Goal: Task Accomplishment & Management: Use online tool/utility

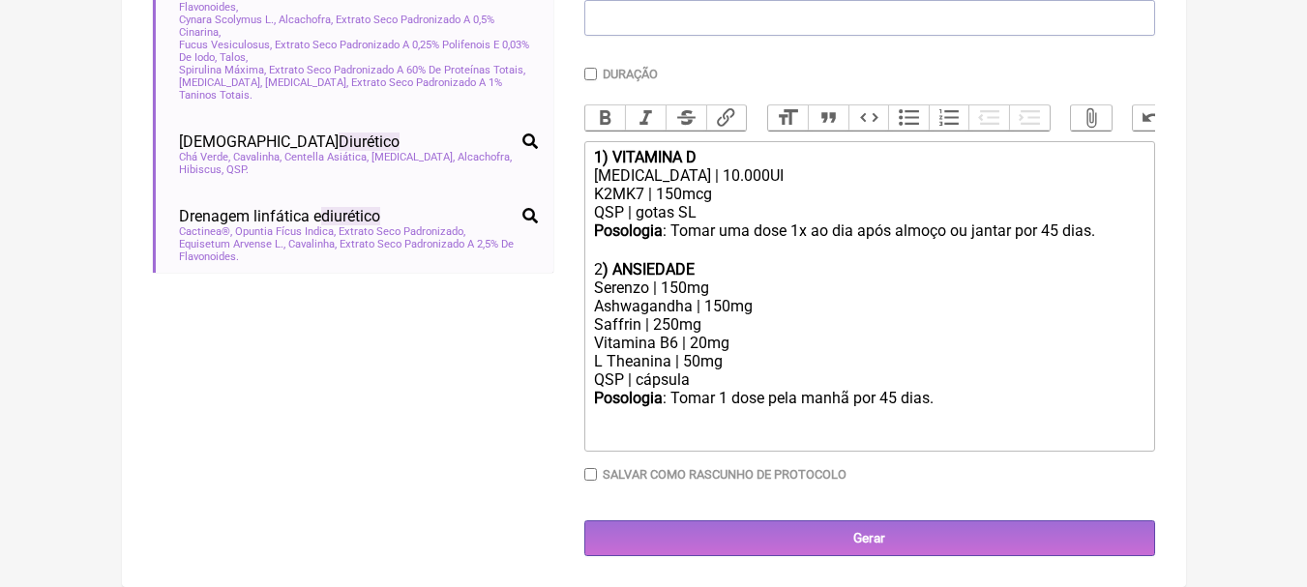
scroll to position [97, 0]
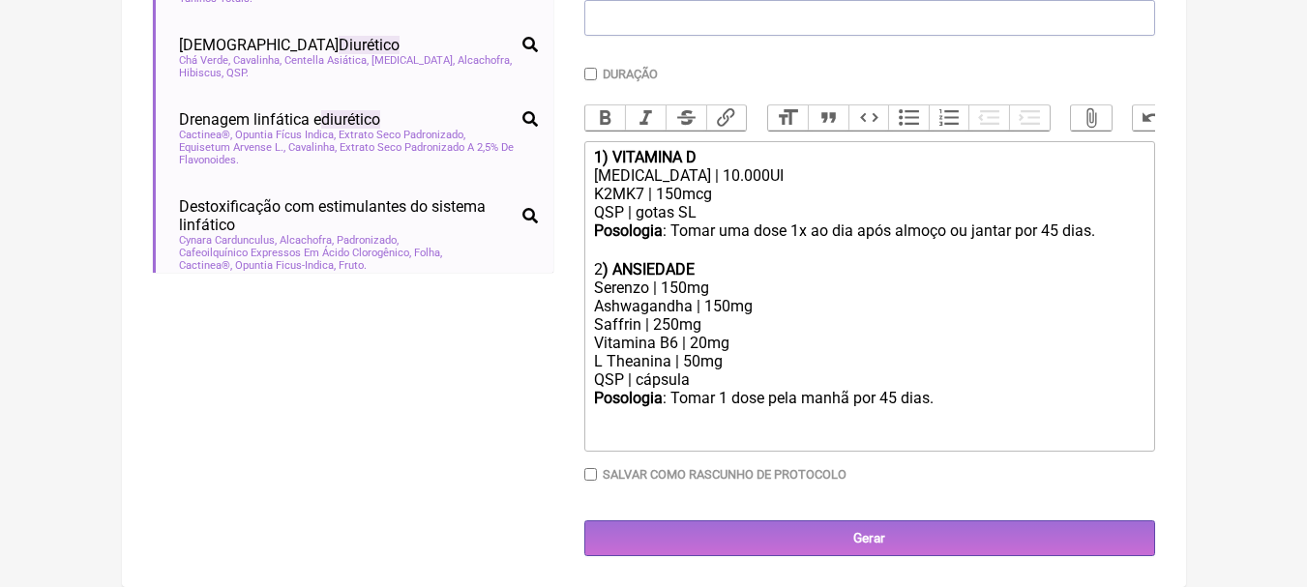
click at [781, 222] on div "Posologia : Tomar uma dose 1x ao dia após almoço ou jantar por 45 dias. ㅤ 2 ) A…" at bounding box center [868, 249] width 549 height 57
click at [786, 202] on div "K2MK7 | 150mcg" at bounding box center [868, 194] width 549 height 18
click at [789, 214] on div "QSP | gotas SL" at bounding box center [868, 212] width 549 height 18
click at [1052, 392] on div "Posologia : Tomar 1 dose pela manhã por 45 dias." at bounding box center [868, 416] width 549 height 55
click at [1106, 229] on div "Posologia : Tomar uma dose 1x ao dia após almoço ou jantar por 45 dias. ㅤ 2 ) A…" at bounding box center [868, 249] width 549 height 57
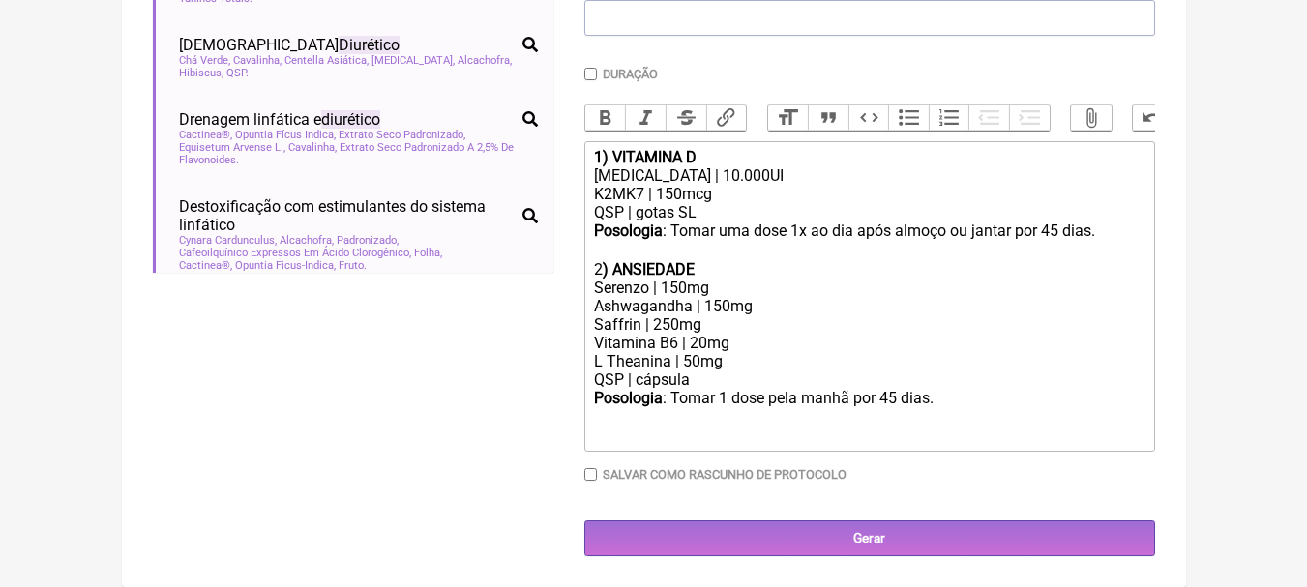
click at [946, 410] on div "Posologia : Tomar 1 dose pela manhã por 45 dias." at bounding box center [868, 416] width 549 height 55
click at [954, 402] on div "Posologia : Tomar 1 dose pela manhã por 45 dias." at bounding box center [868, 416] width 549 height 55
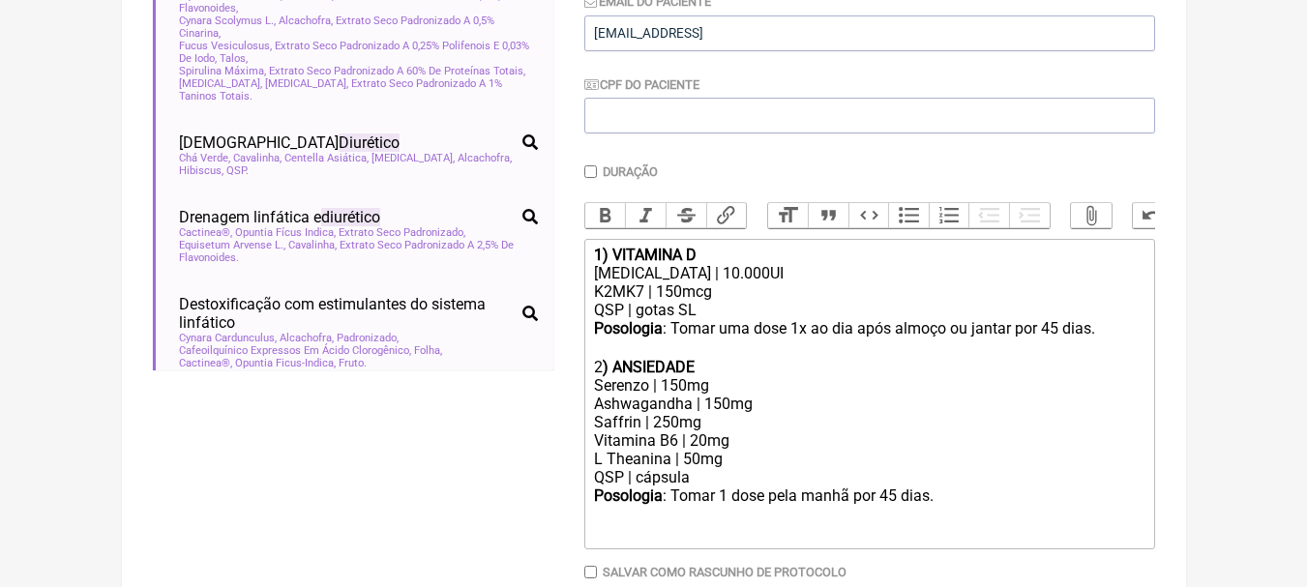
scroll to position [519, 0]
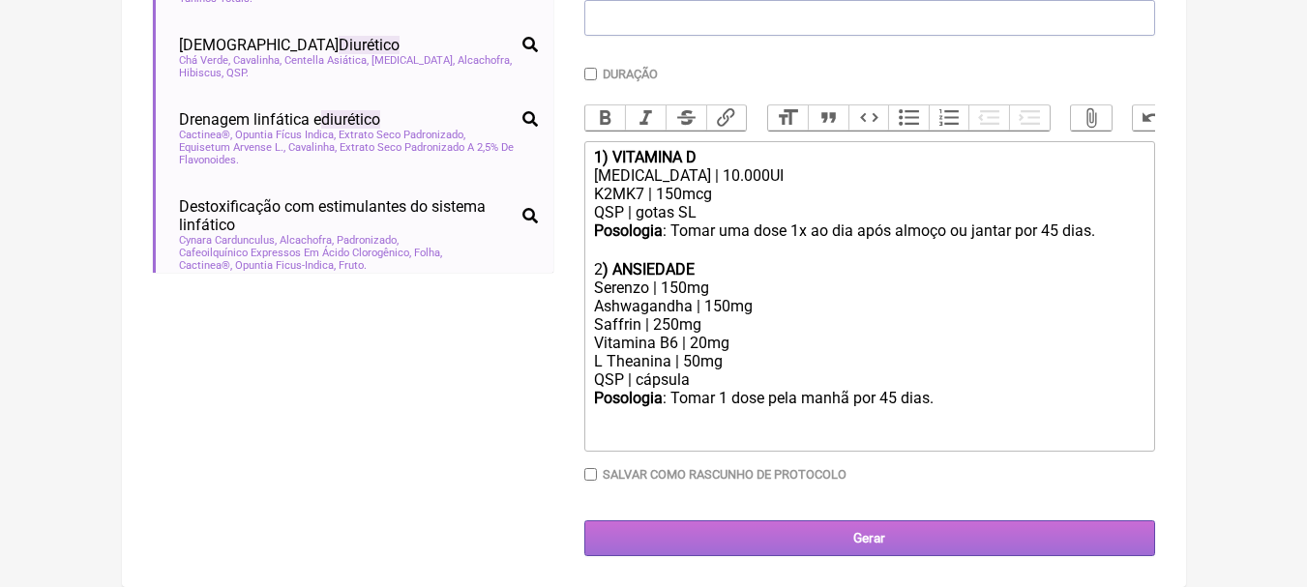
click at [720, 548] on input "Gerar" at bounding box center [869, 538] width 571 height 36
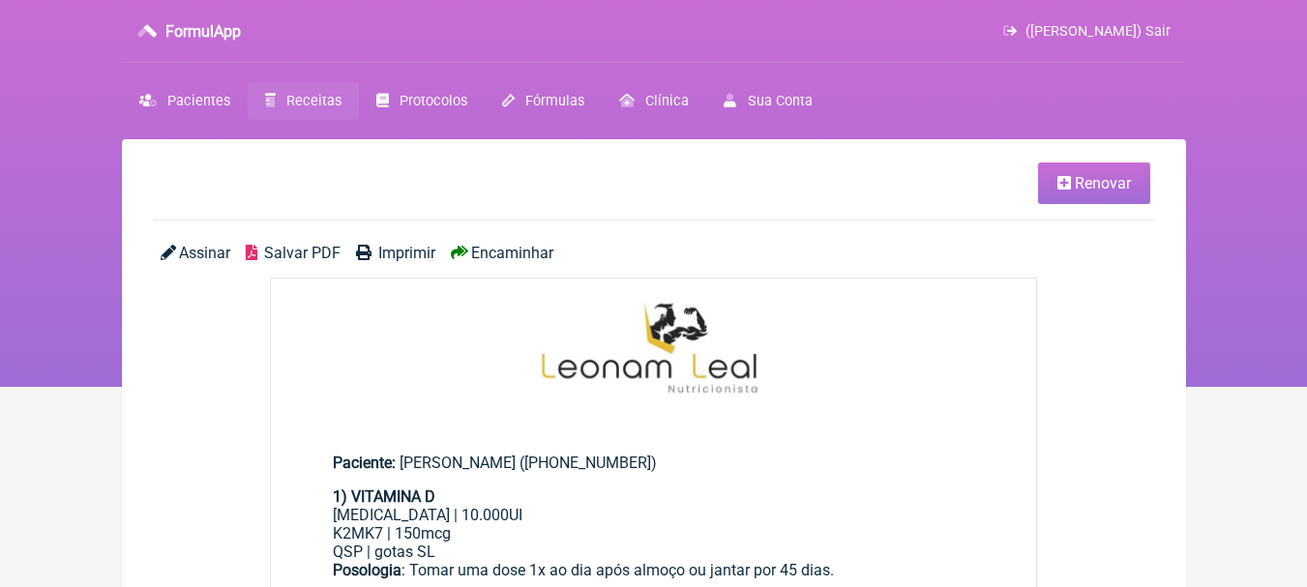
click at [301, 250] on span "Salvar PDF" at bounding box center [302, 253] width 76 height 18
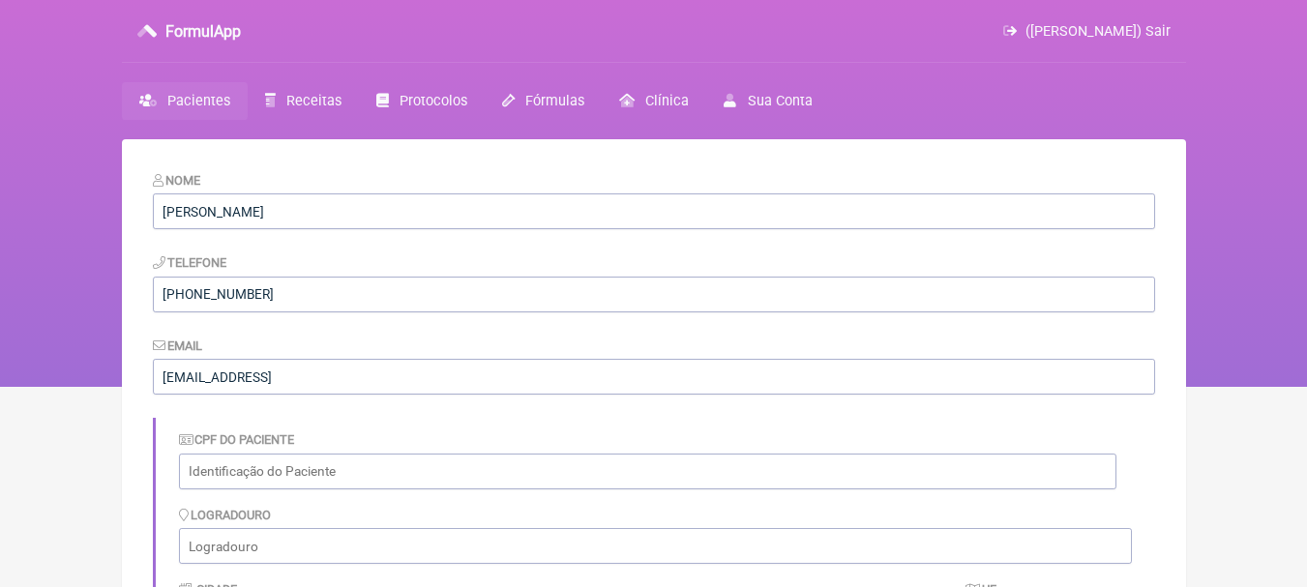
click at [176, 22] on h3 "FormulApp" at bounding box center [202, 31] width 75 height 18
click at [211, 104] on span "Pacientes" at bounding box center [198, 101] width 63 height 16
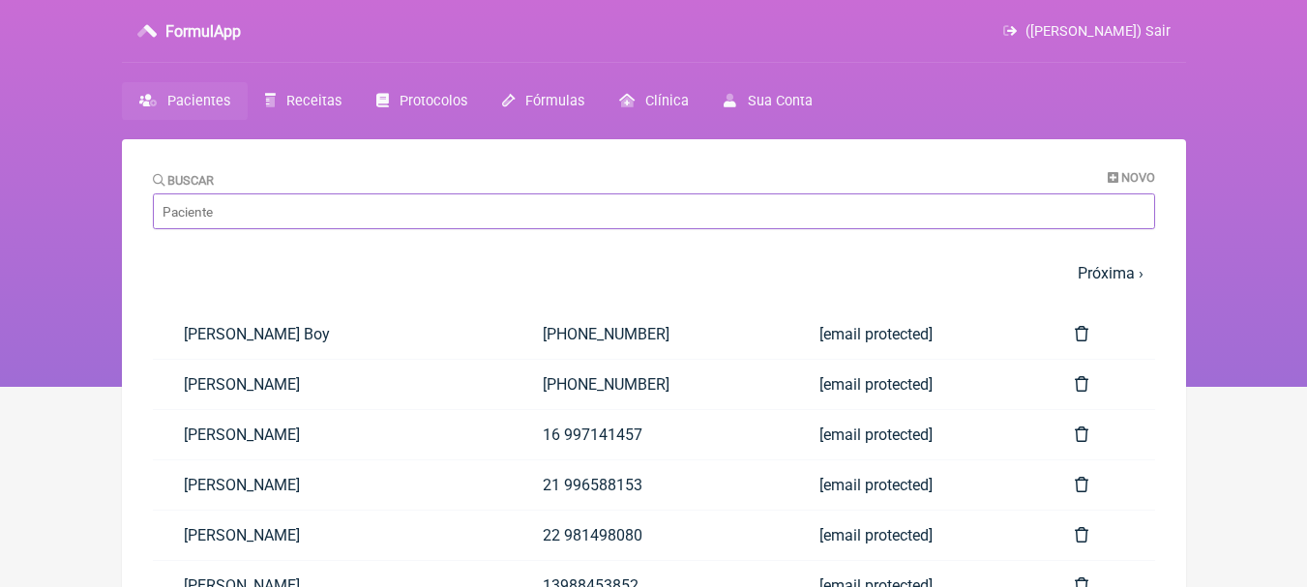
click at [502, 225] on input "Buscar" at bounding box center [654, 211] width 1002 height 36
click at [294, 220] on input "Buscar" at bounding box center [654, 211] width 1002 height 36
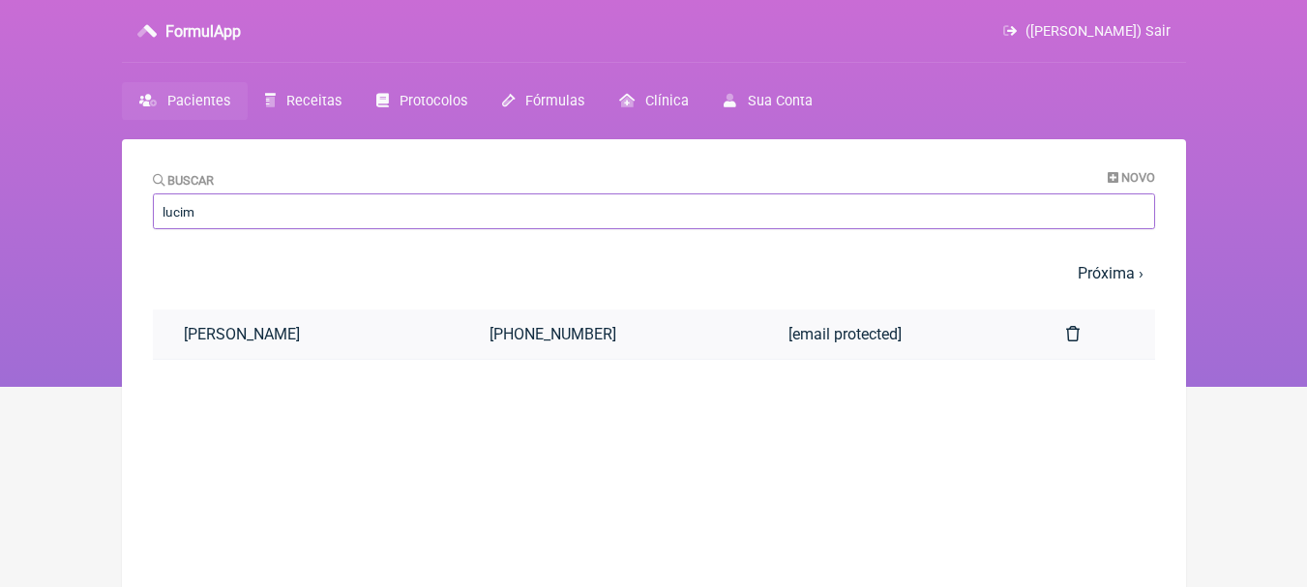
type input "lucim"
click at [296, 334] on link "Lucimar De Oliveira" at bounding box center [306, 333] width 307 height 49
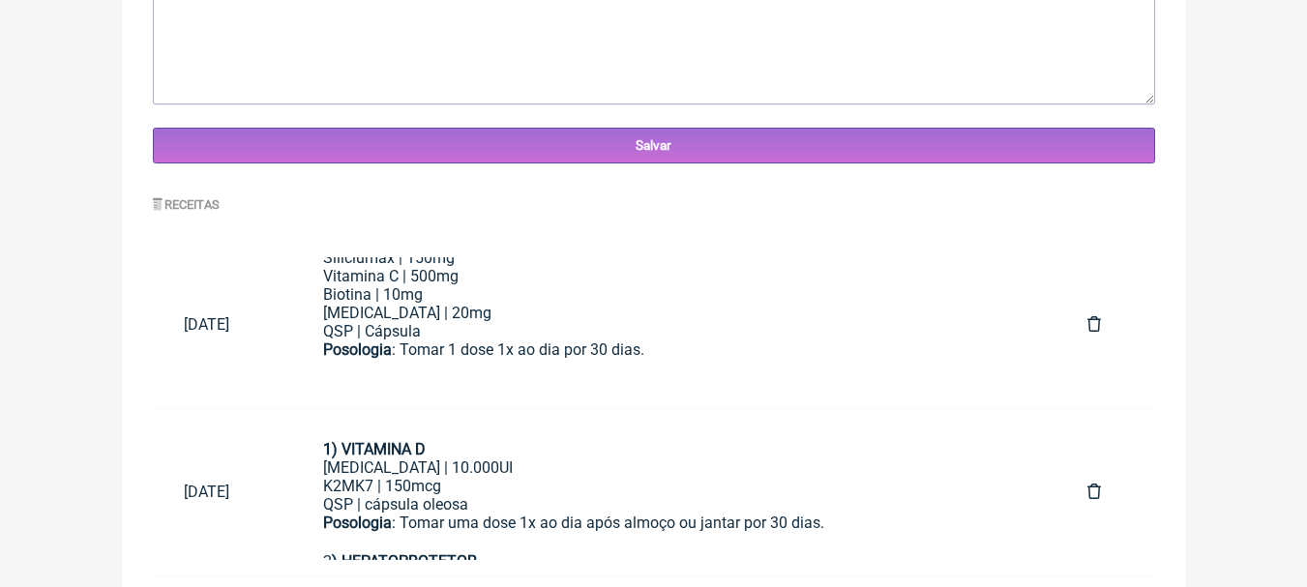
scroll to position [830, 0]
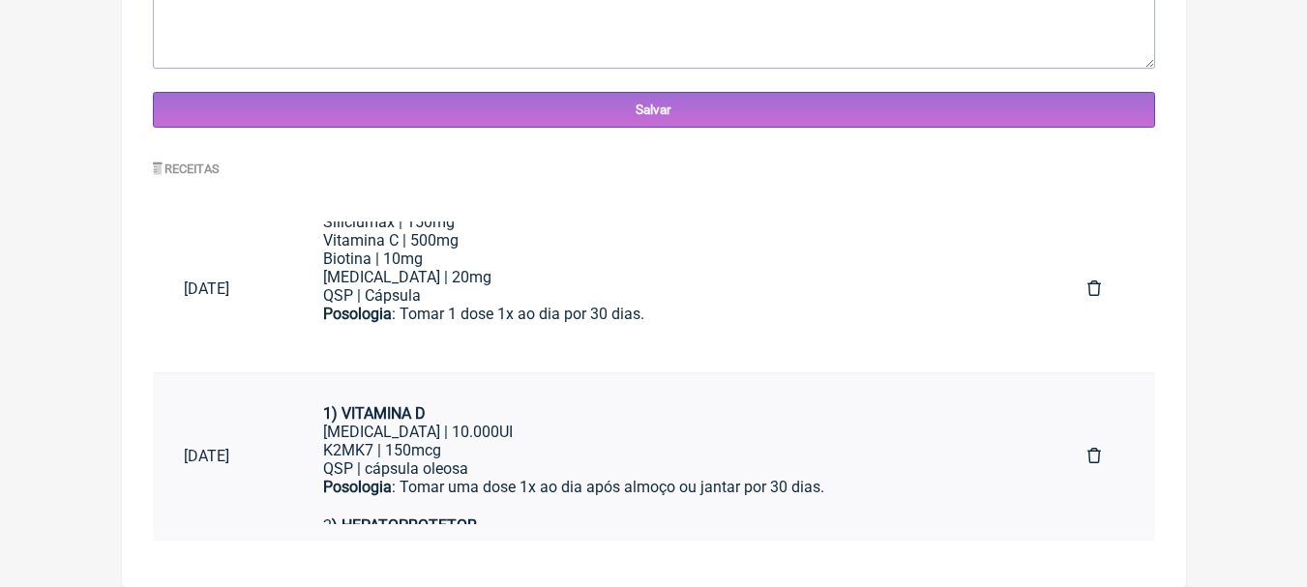
click at [617, 441] on div "K2MK7 | 150mcg" at bounding box center [674, 450] width 702 height 18
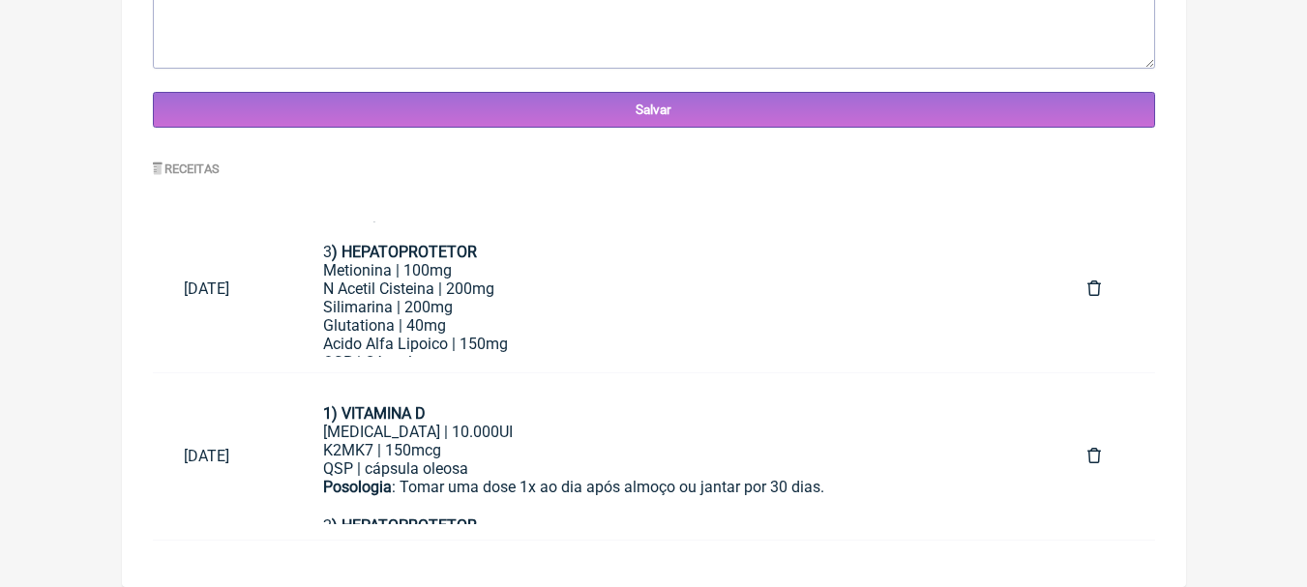
scroll to position [0, 0]
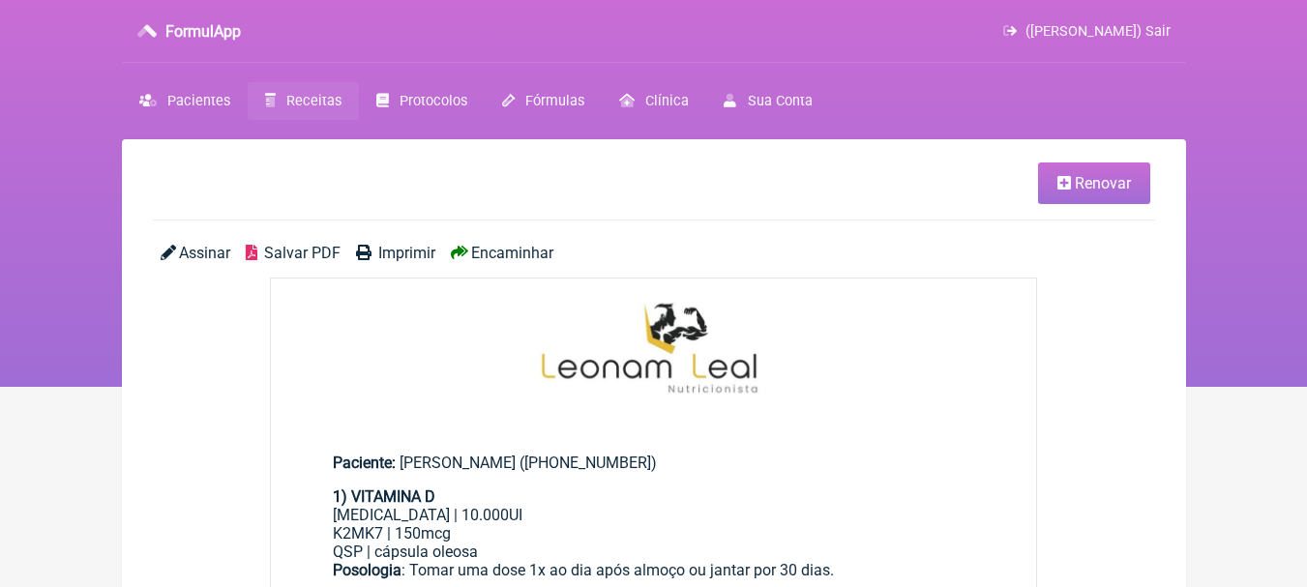
click at [1066, 179] on icon at bounding box center [1064, 182] width 14 height 15
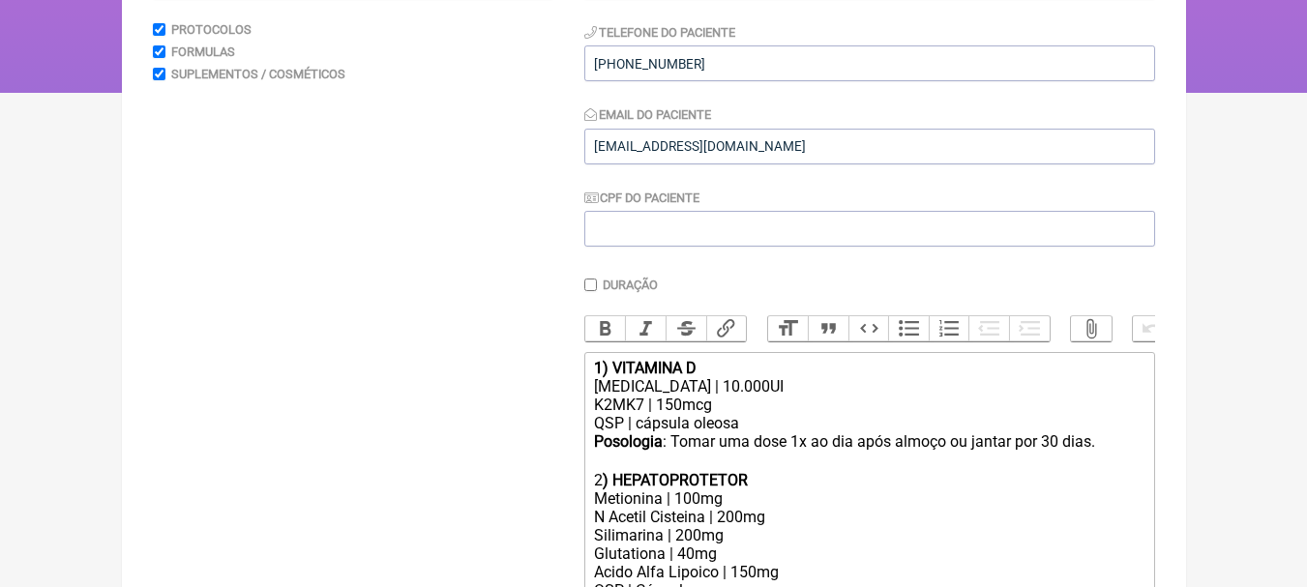
scroll to position [433, 0]
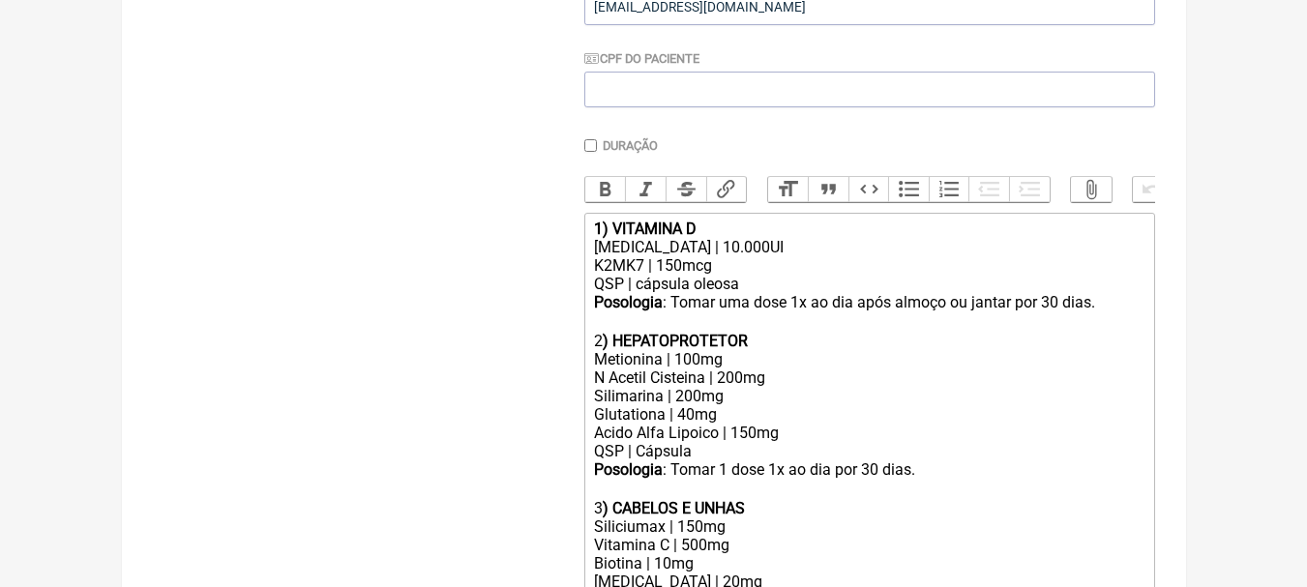
click at [820, 275] on div "K2MK7 | 150mcg" at bounding box center [868, 265] width 549 height 18
click at [752, 252] on div "[MEDICAL_DATA] | 10.000UI" at bounding box center [868, 247] width 549 height 18
click at [718, 256] on div "[MEDICAL_DATA] | 10.000UI" at bounding box center [868, 247] width 549 height 18
click at [810, 256] on div "[MEDICAL_DATA] | 10.000UI" at bounding box center [868, 247] width 549 height 18
click at [795, 275] on div "K2MK7 | 150mcg" at bounding box center [868, 265] width 549 height 18
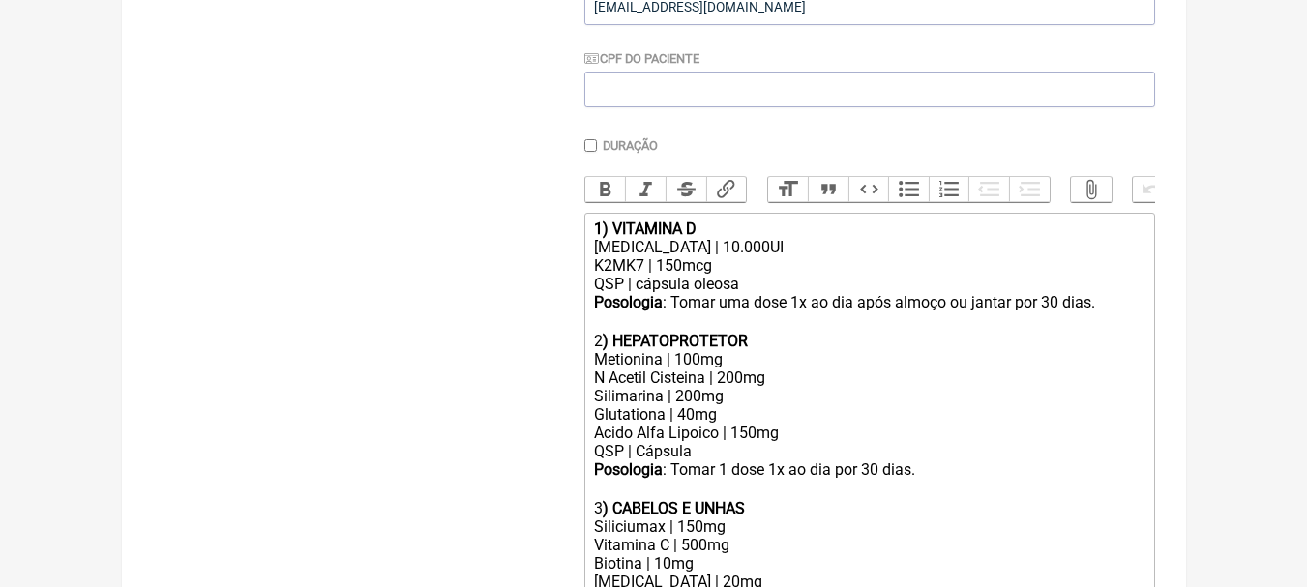
click at [788, 293] on div "QSP | cápsula oleosa" at bounding box center [868, 284] width 549 height 18
click at [789, 350] on div "2 ) HEPATOPROTETOR" at bounding box center [868, 341] width 549 height 18
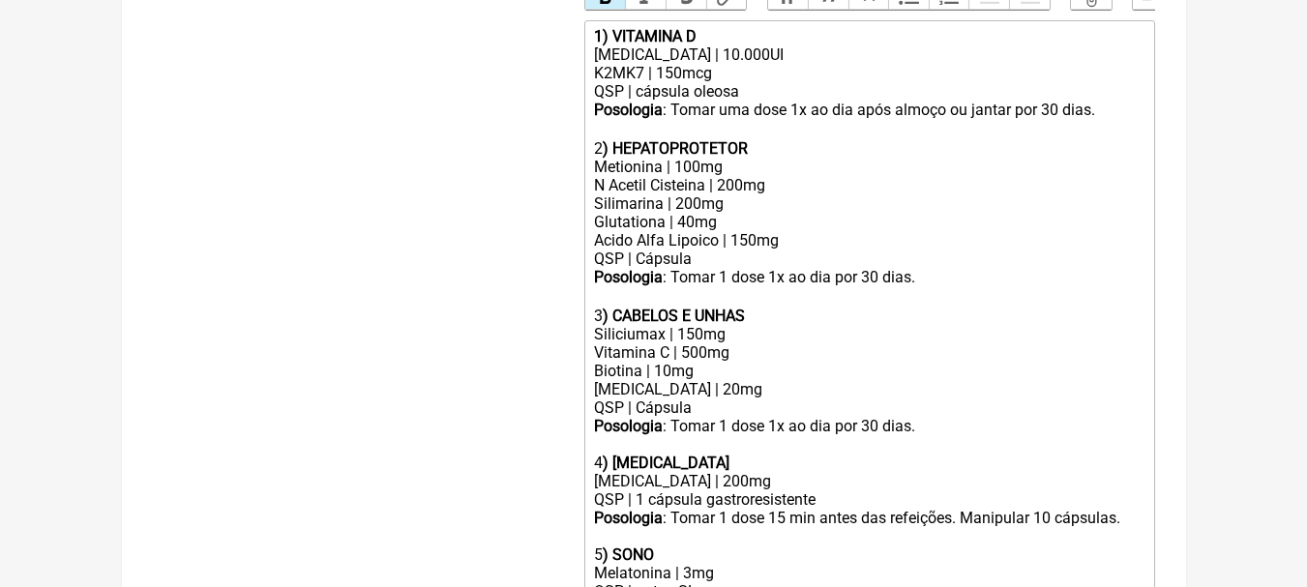
scroll to position [627, 0]
click at [951, 306] on div "Posologia : Tomar 1 dose 1x ao dia por 30 dias. ㅤ" at bounding box center [868, 286] width 549 height 39
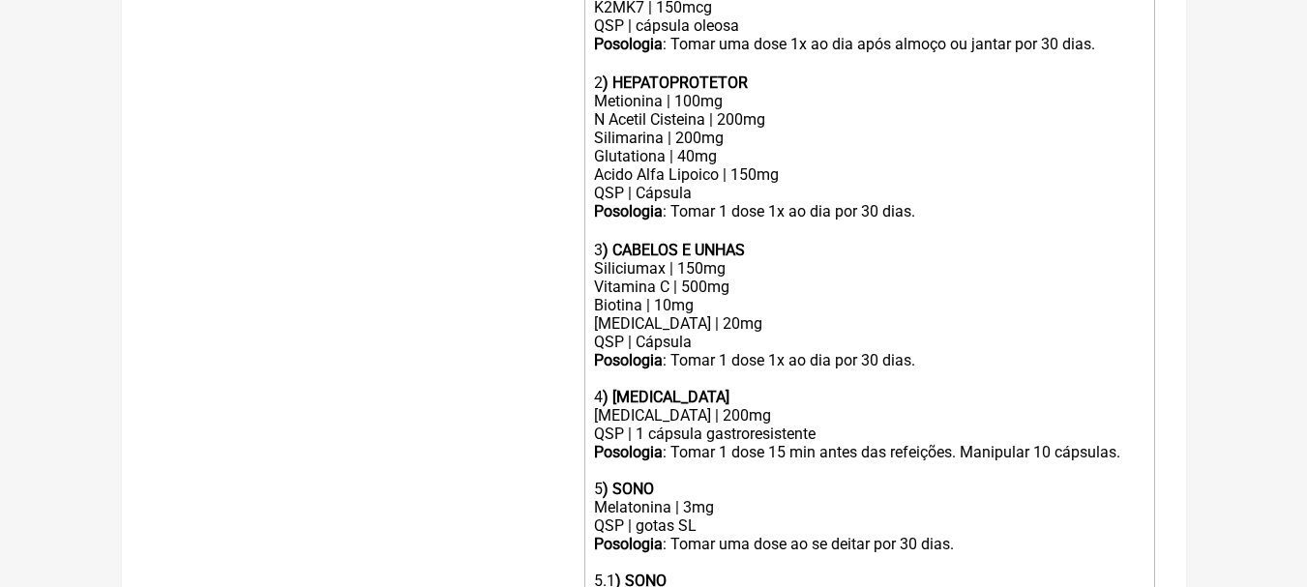
scroll to position [723, 0]
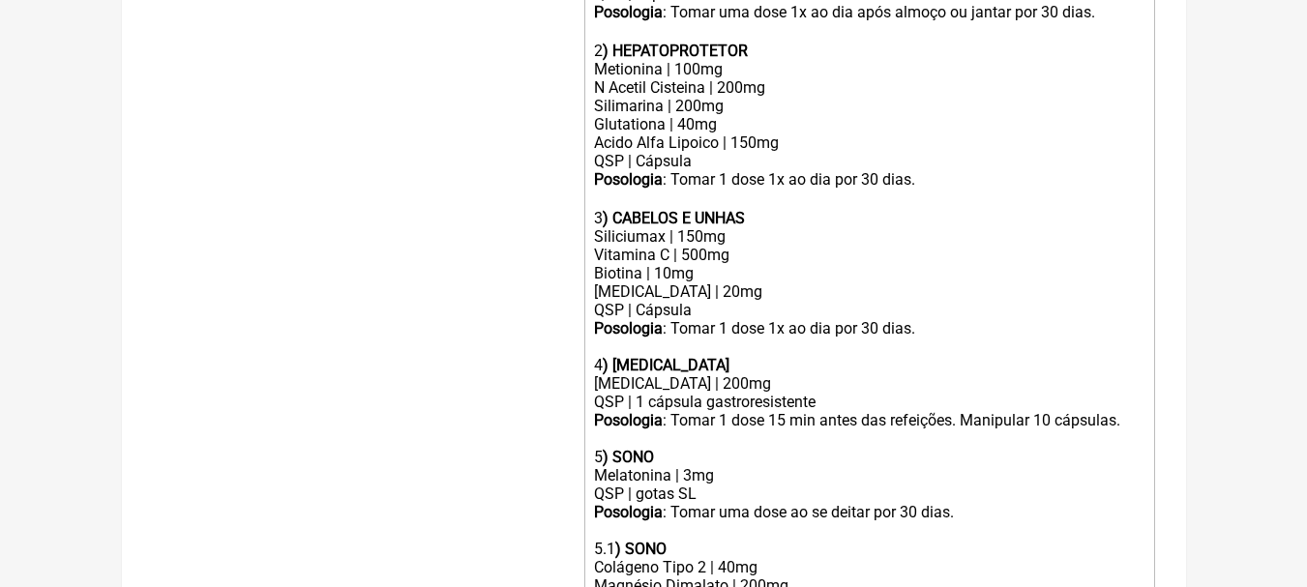
click at [753, 282] on div "Vitamina C | 500mg Biotina | 10mg" at bounding box center [868, 264] width 549 height 37
click at [764, 305] on div "Piridoxina | 20mg QSP | Cápsula" at bounding box center [868, 300] width 549 height 37
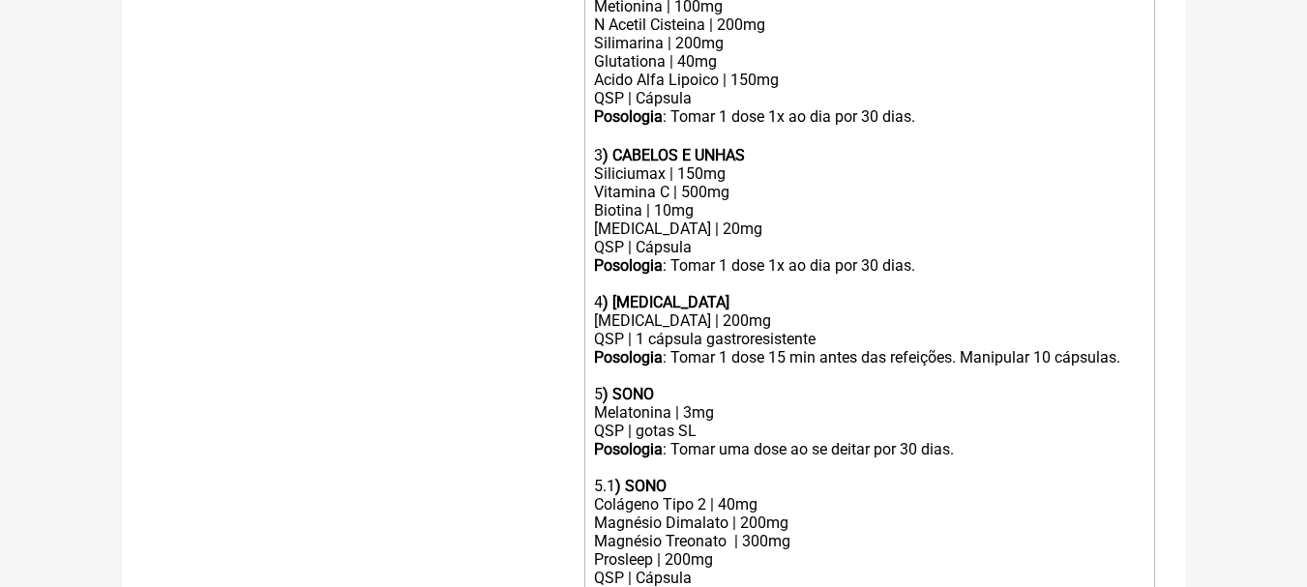
scroll to position [820, 0]
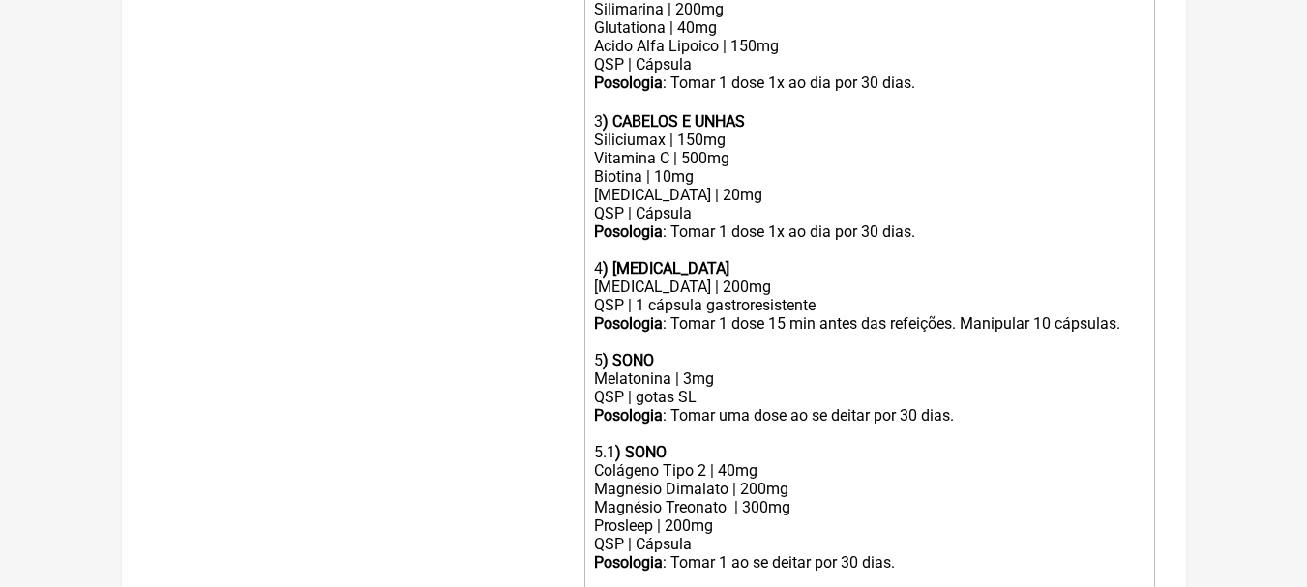
click at [864, 170] on div "Vitamina C | 500mg Biotina | 10mg" at bounding box center [868, 167] width 549 height 37
click at [761, 208] on div "Piridoxina | 20mg QSP | Cápsula" at bounding box center [868, 204] width 549 height 37
click at [728, 296] on div "Lactase | 200mg" at bounding box center [868, 287] width 549 height 18
click at [801, 314] on div "QSP | 1 cápsula gastroresistente" at bounding box center [868, 305] width 549 height 18
click at [1035, 333] on div "Posologia : Tomar 1 dose 15 min antes das refeições. Manipular 10 cápsulas." at bounding box center [868, 332] width 549 height 37
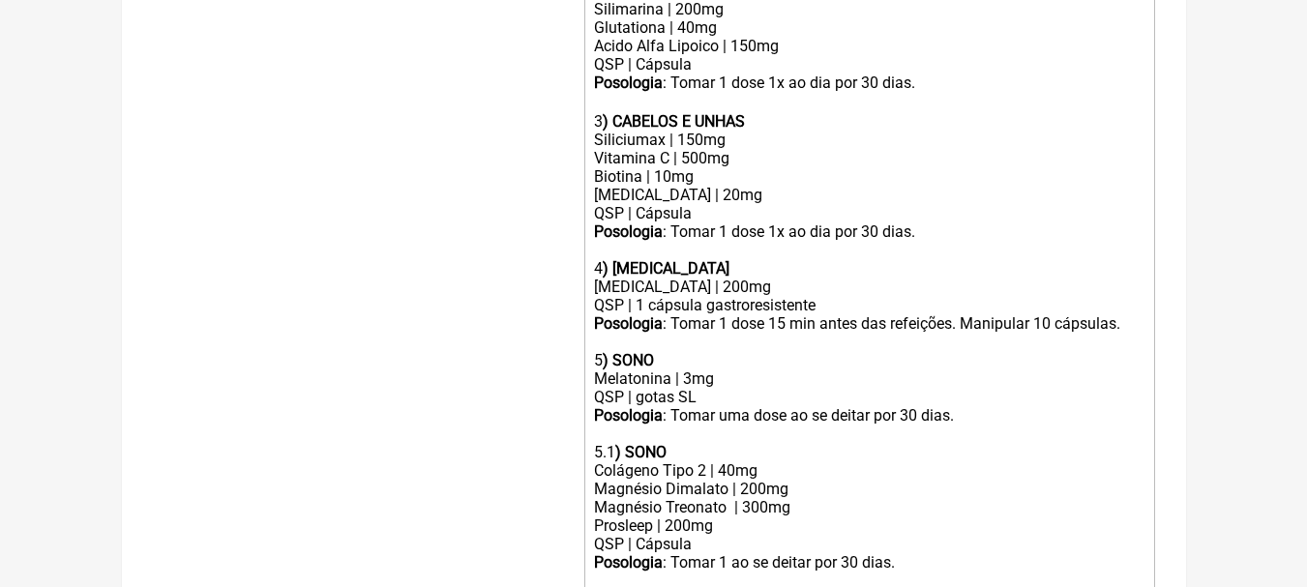
click at [1127, 338] on div "Posologia : Tomar 1 dose 15 min antes das refeições. Manipular 10 cápsulas." at bounding box center [868, 332] width 549 height 37
click at [852, 369] on div "5 ) SONO" at bounding box center [868, 360] width 549 height 18
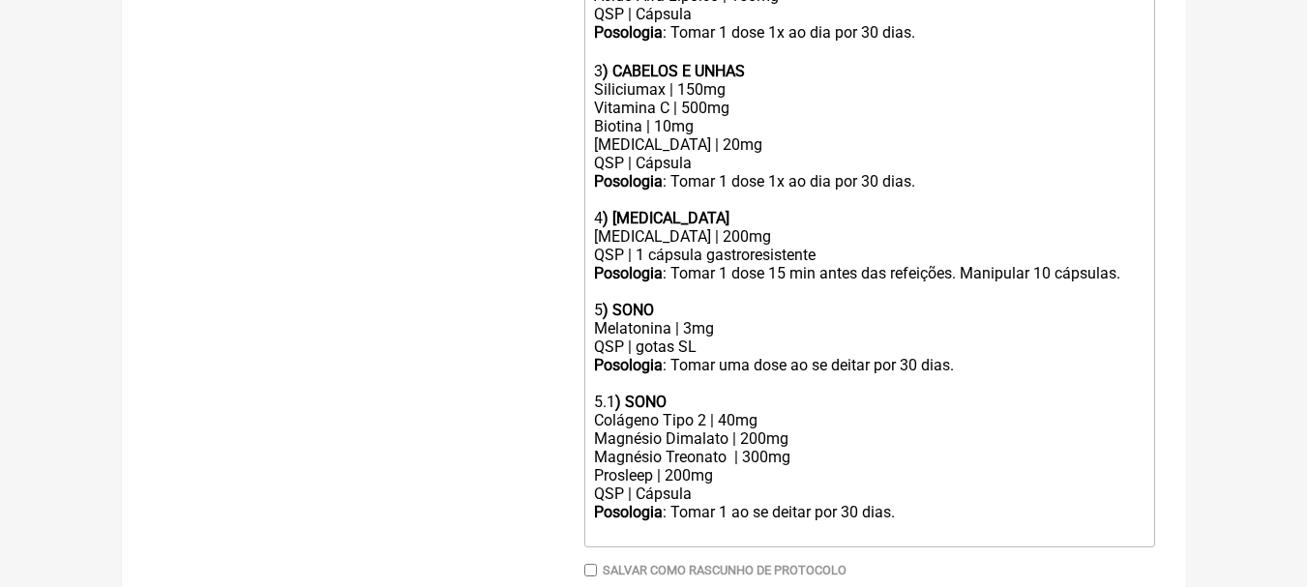
scroll to position [917, 0]
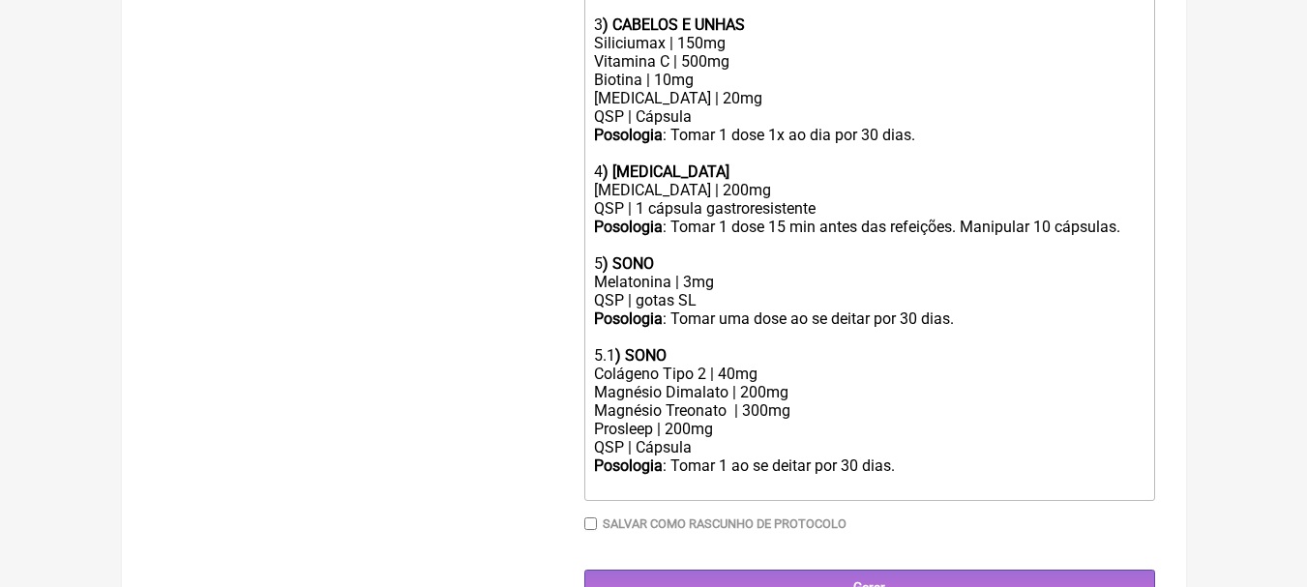
click at [730, 290] on div "Melatonina | 3mg" at bounding box center [868, 282] width 549 height 18
click at [801, 309] on div "QSP | gotas SL" at bounding box center [868, 300] width 549 height 18
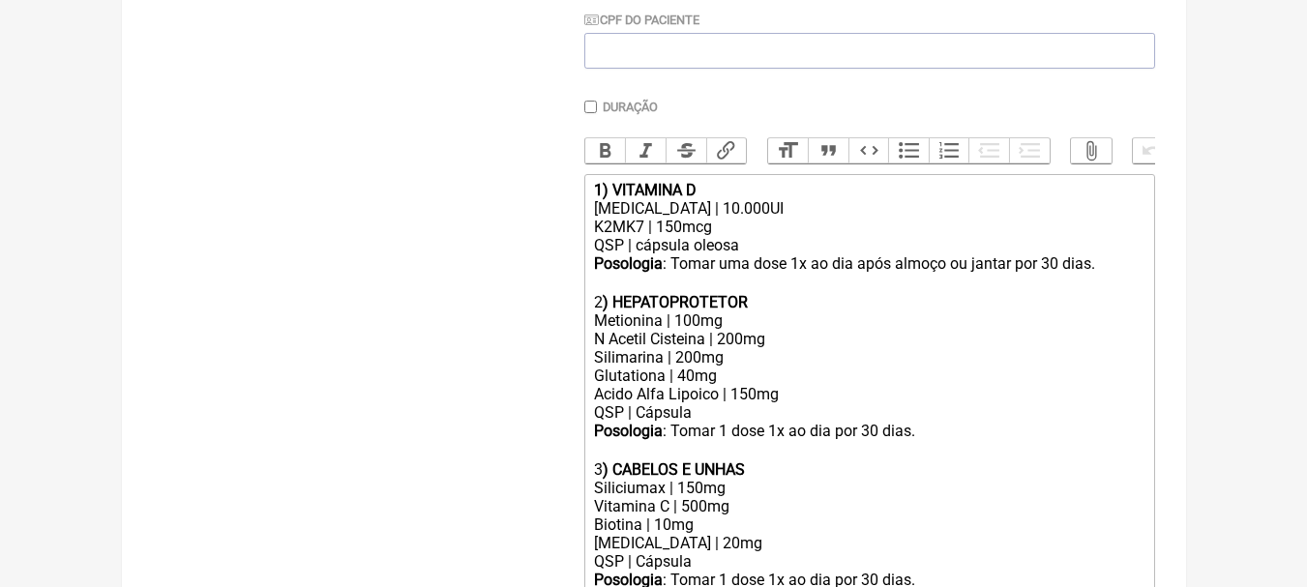
scroll to position [143, 0]
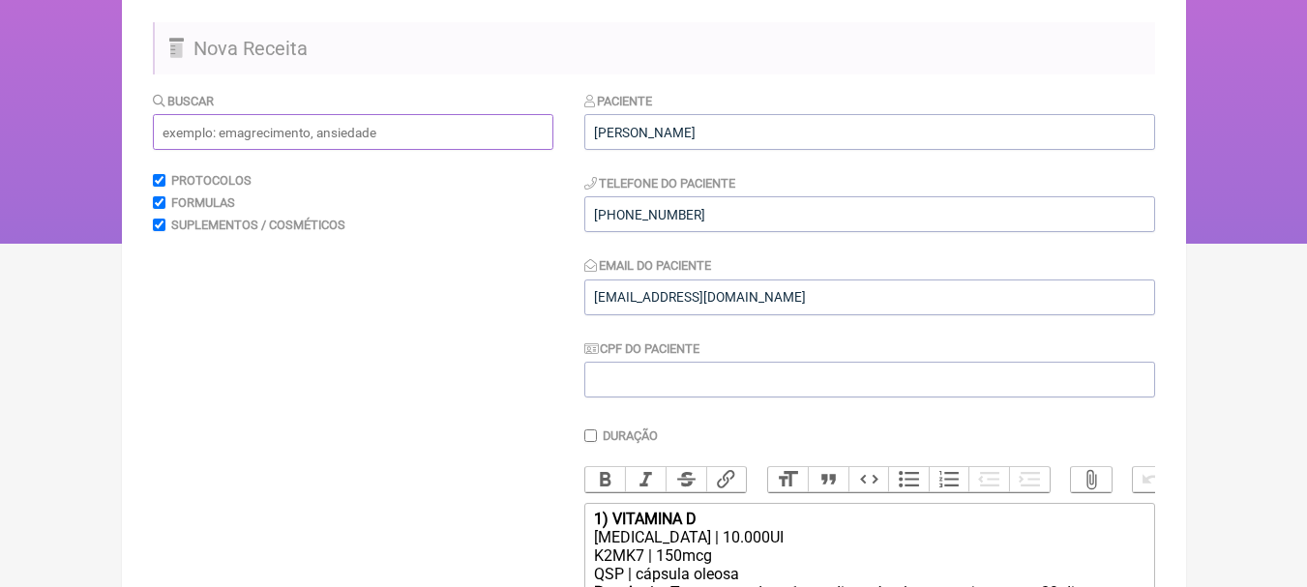
click at [368, 137] on input "text" at bounding box center [353, 132] width 400 height 36
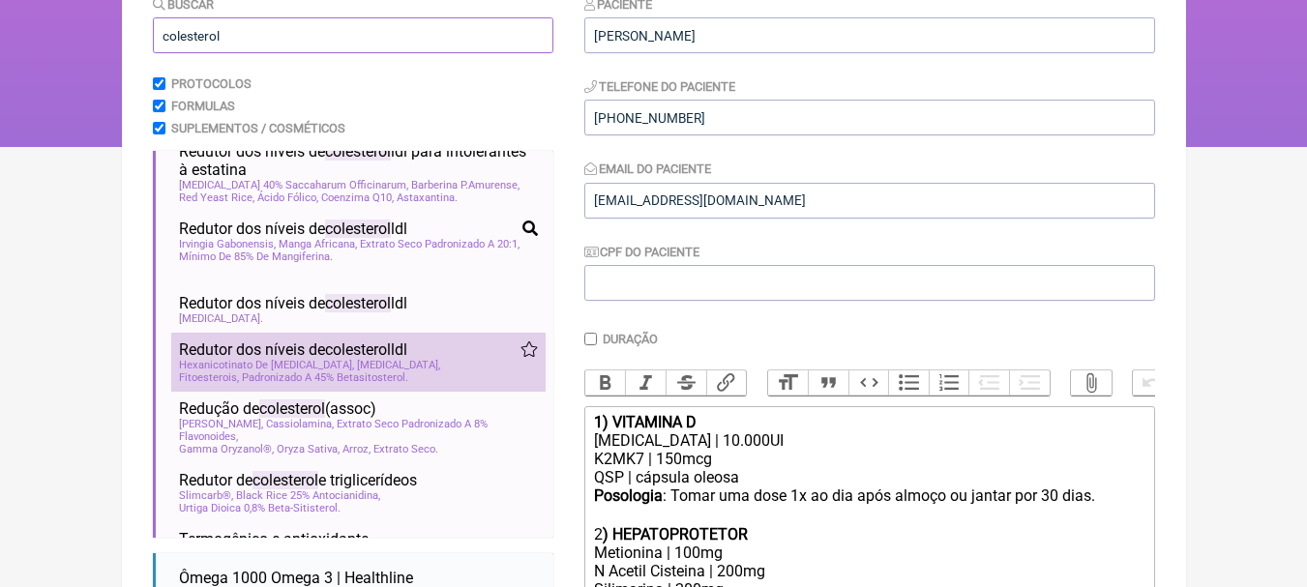
scroll to position [0, 0]
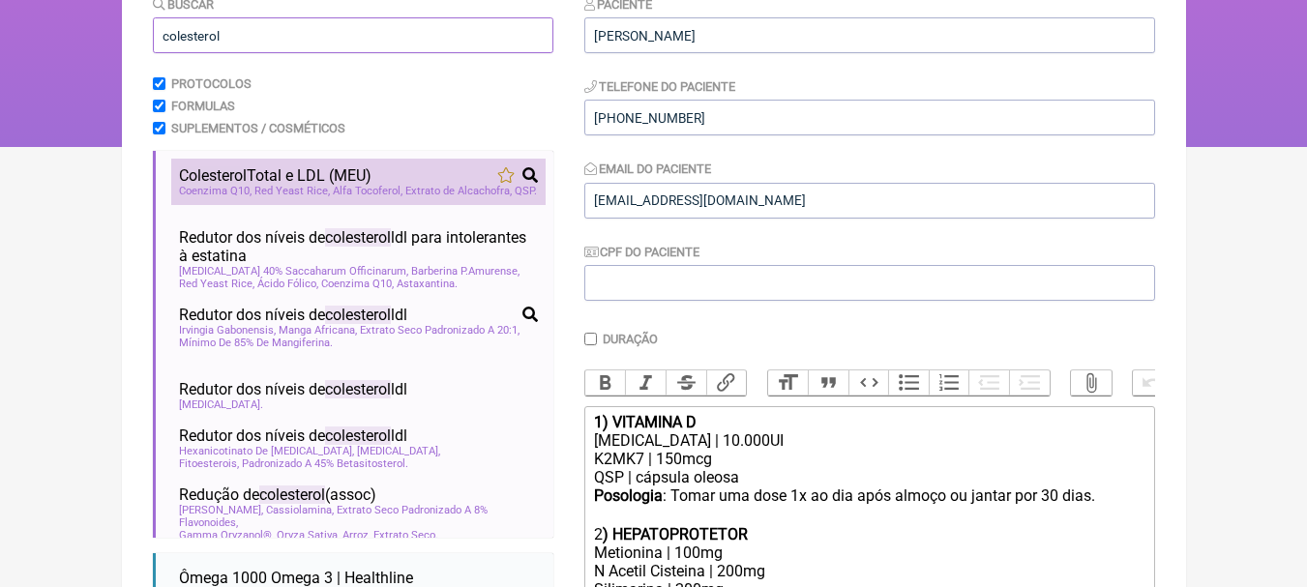
type input "colesterol"
click at [406, 168] on div "Colesterol Total e LDL (MEU)" at bounding box center [358, 175] width 359 height 18
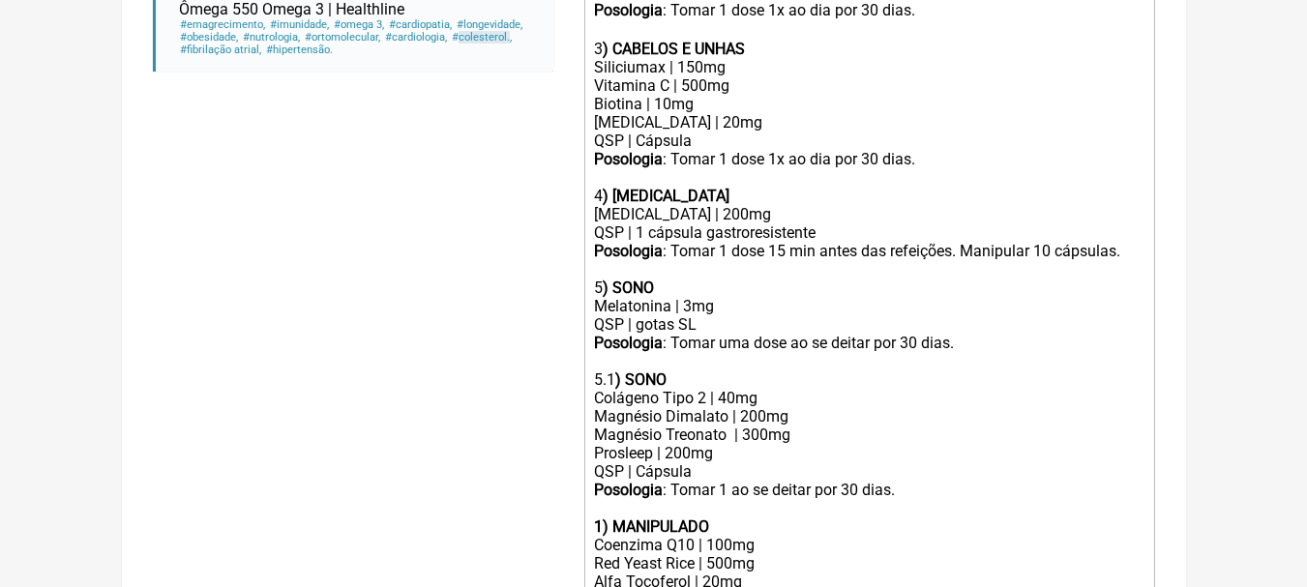
scroll to position [1130, 0]
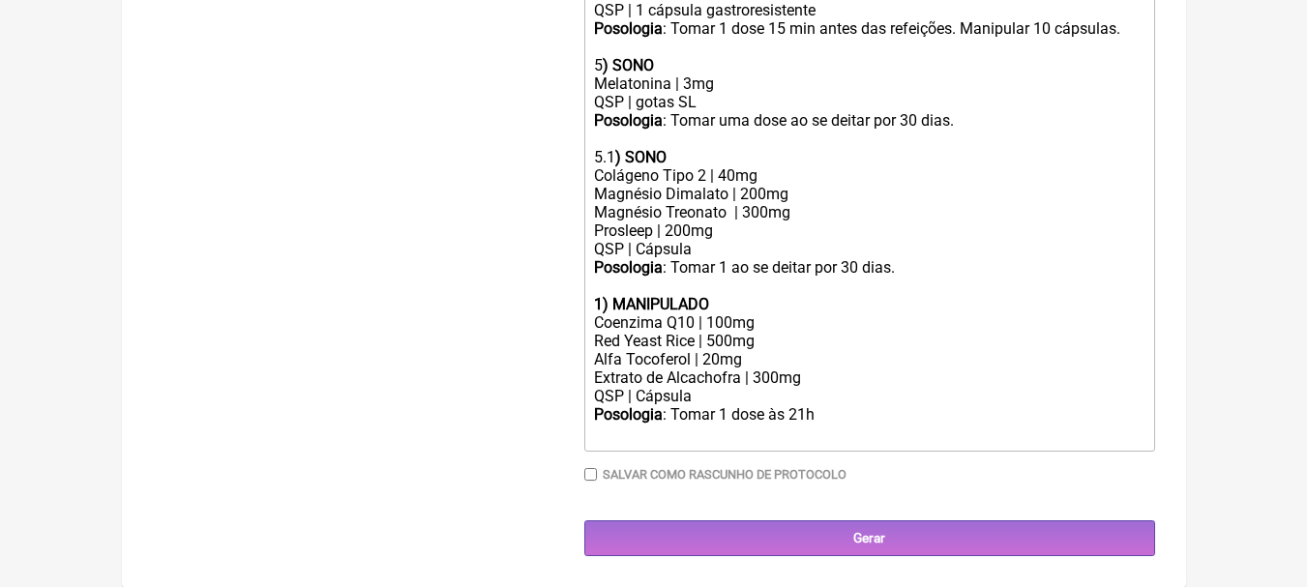
click at [609, 303] on strong "1) MANIPULADO" at bounding box center [651, 304] width 115 height 18
click at [604, 304] on strong "1) MANIPULADO" at bounding box center [651, 304] width 115 height 18
click at [773, 309] on div "6 ) MANIPULADO" at bounding box center [868, 304] width 549 height 18
click at [726, 319] on div "Coenzima Q10 | 100mg" at bounding box center [868, 322] width 549 height 18
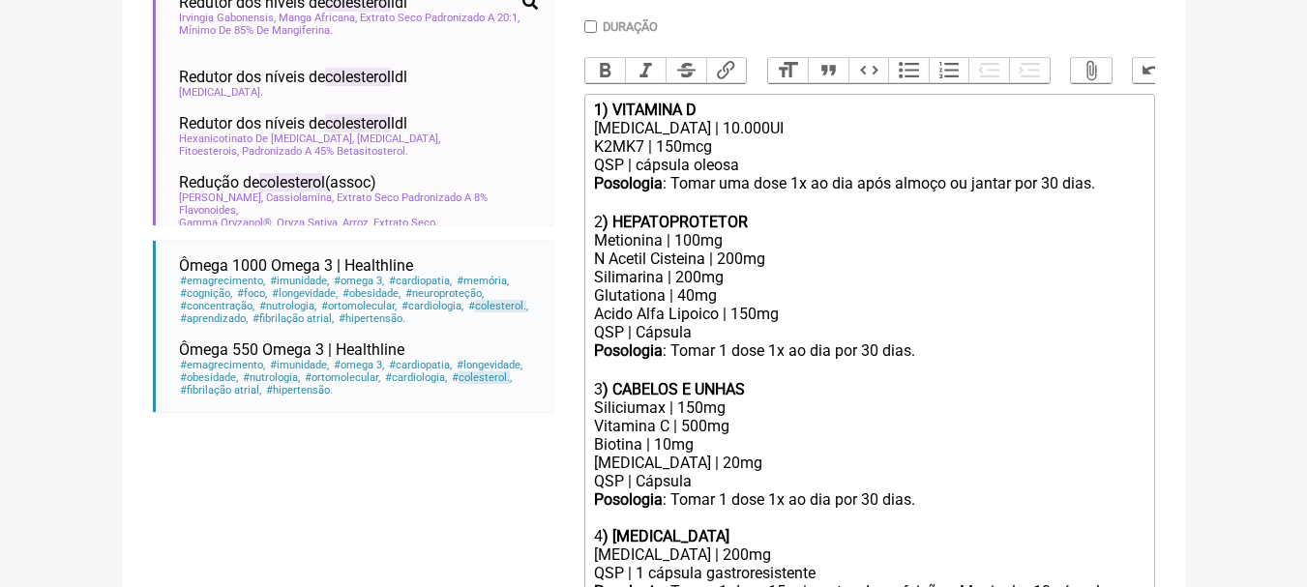
scroll to position [549, 0]
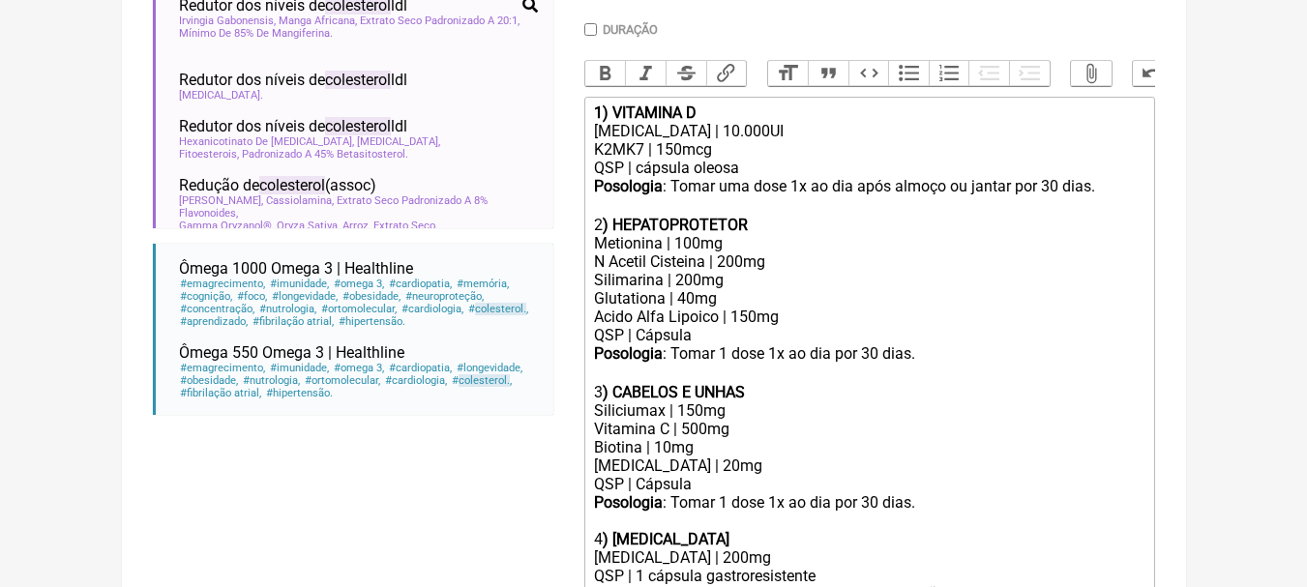
click at [768, 140] on div "[MEDICAL_DATA] | 10.000UI" at bounding box center [868, 131] width 549 height 18
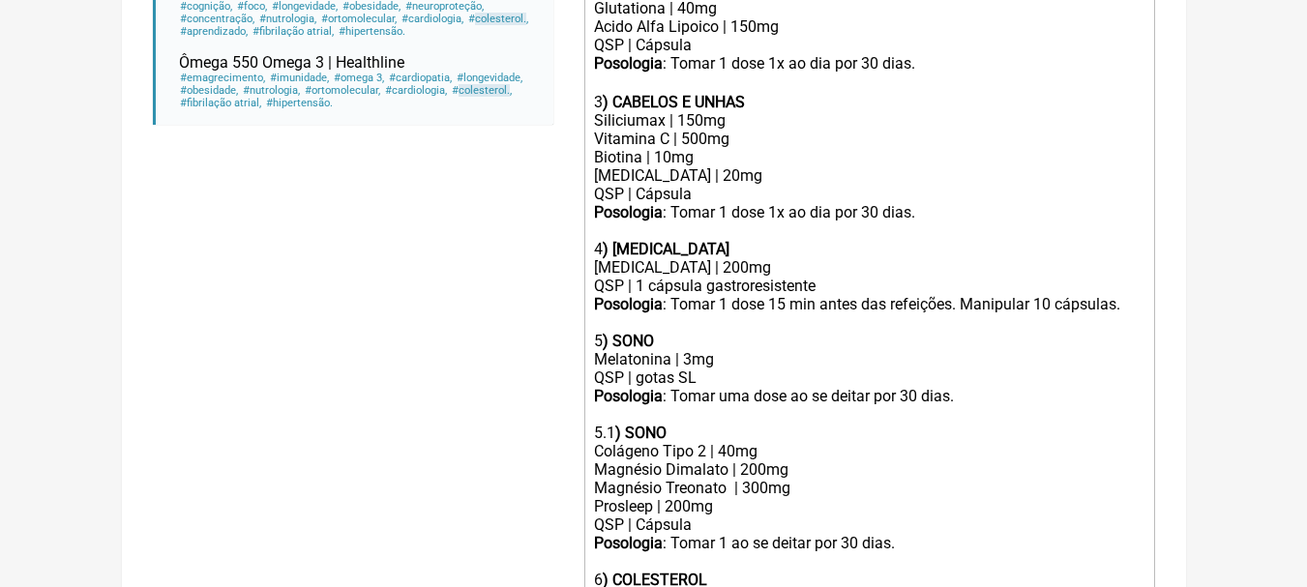
click at [753, 155] on div "Vitamina C | 500mg Biotina | 10mg" at bounding box center [868, 148] width 549 height 37
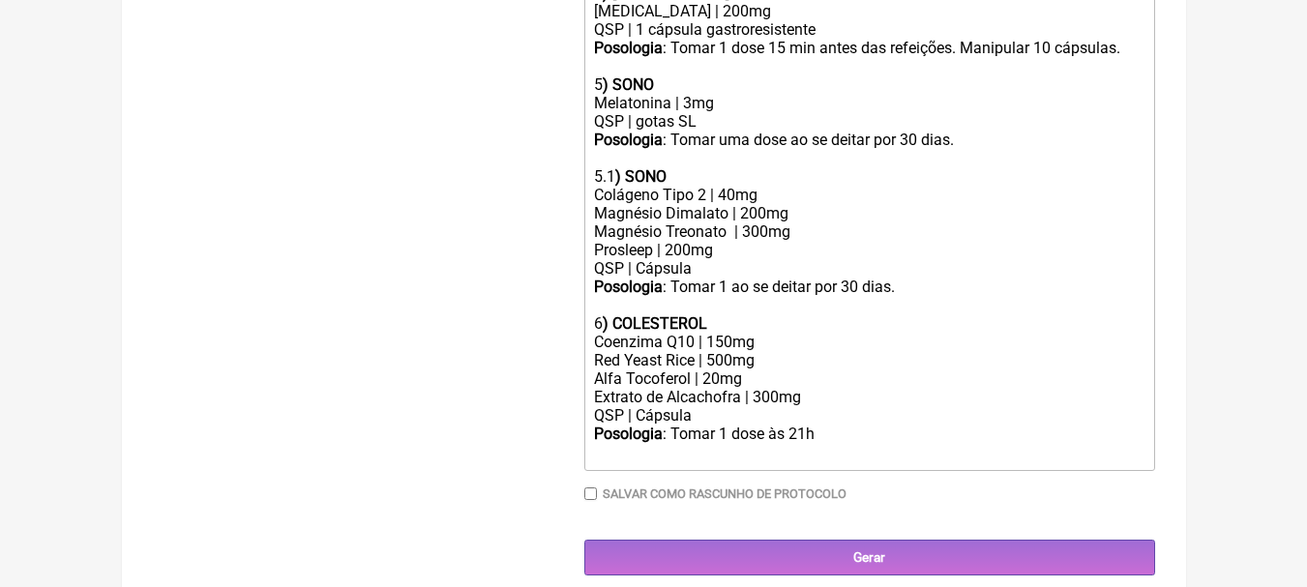
scroll to position [1130, 0]
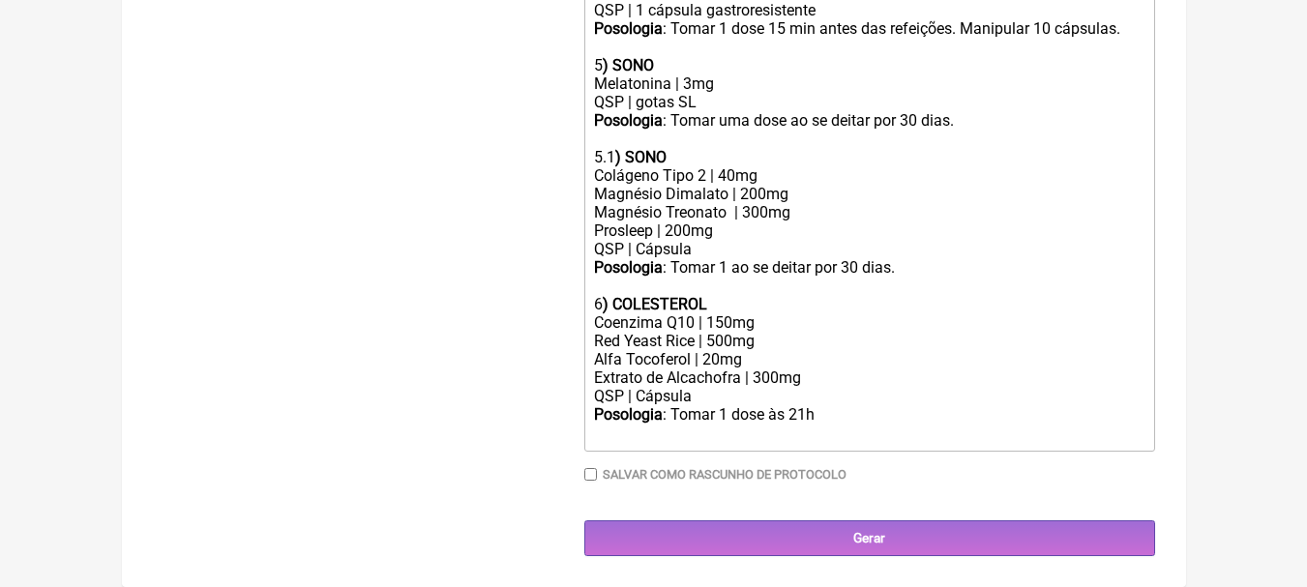
click at [822, 413] on div "Posologia : Tomar 1 dose às 21h ㅤ" at bounding box center [868, 424] width 549 height 39
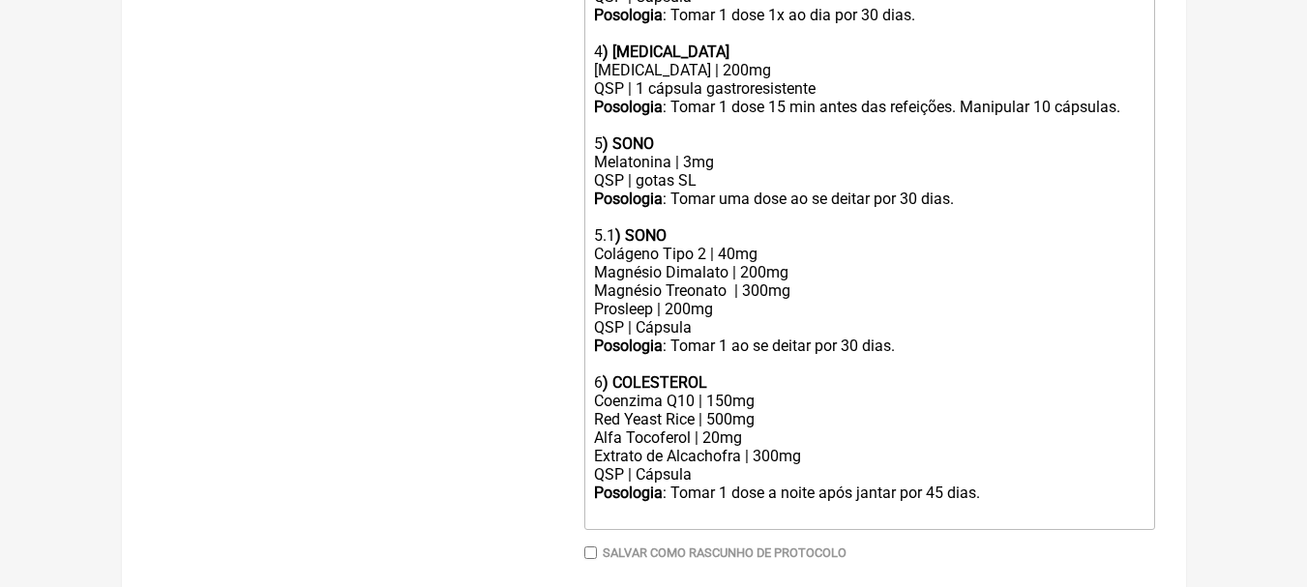
scroll to position [936, 0]
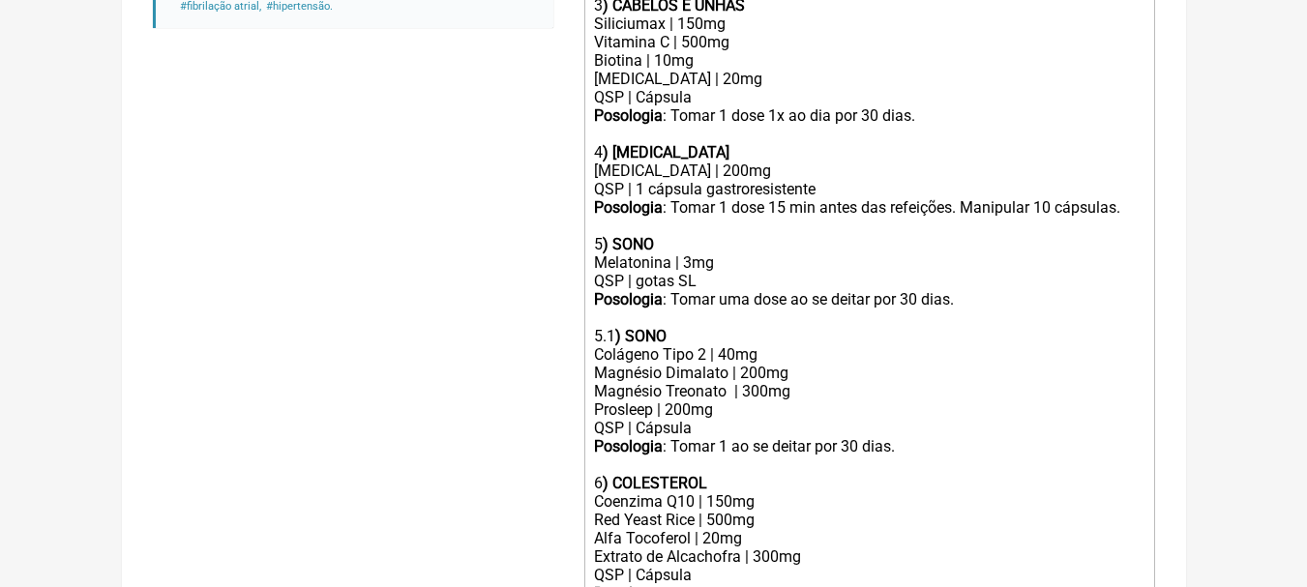
click at [857, 460] on div "Posologia : Tomar 1 ao se deitar por 30 dias." at bounding box center [868, 455] width 549 height 37
click at [916, 313] on div "Posologia : Tomar uma dose ao se deitar por 30 dias." at bounding box center [868, 308] width 549 height 37
click at [1050, 219] on div "Posologia : Tomar 1 dose 15 min antes das refeições. Manipular 10 cápsulas." at bounding box center [868, 216] width 549 height 37
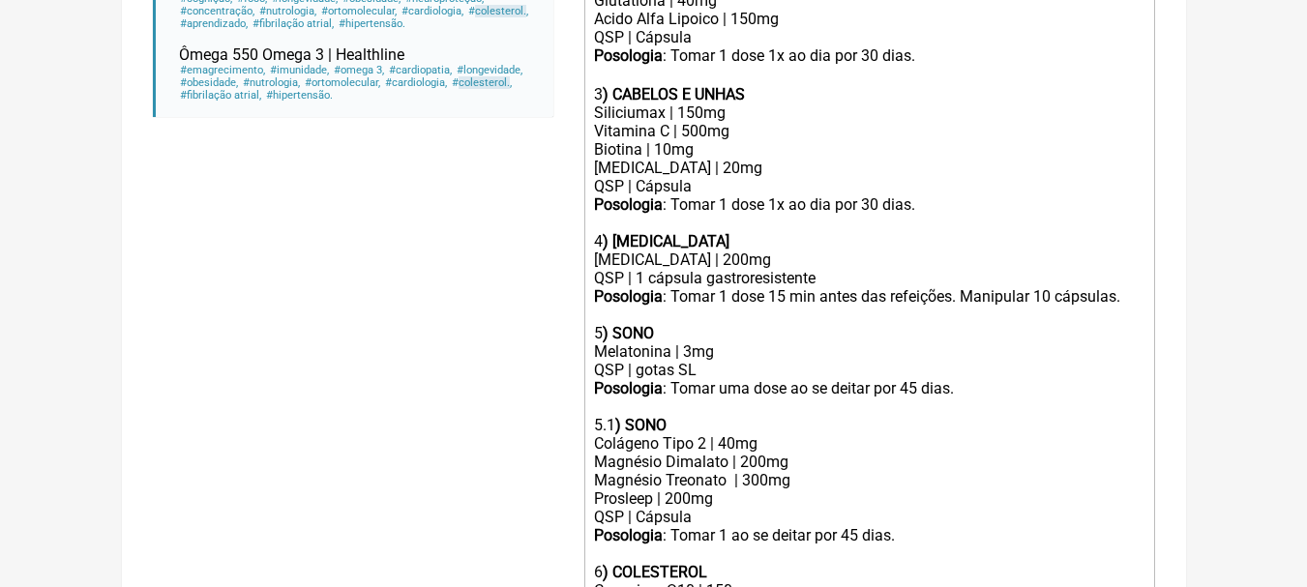
scroll to position [743, 0]
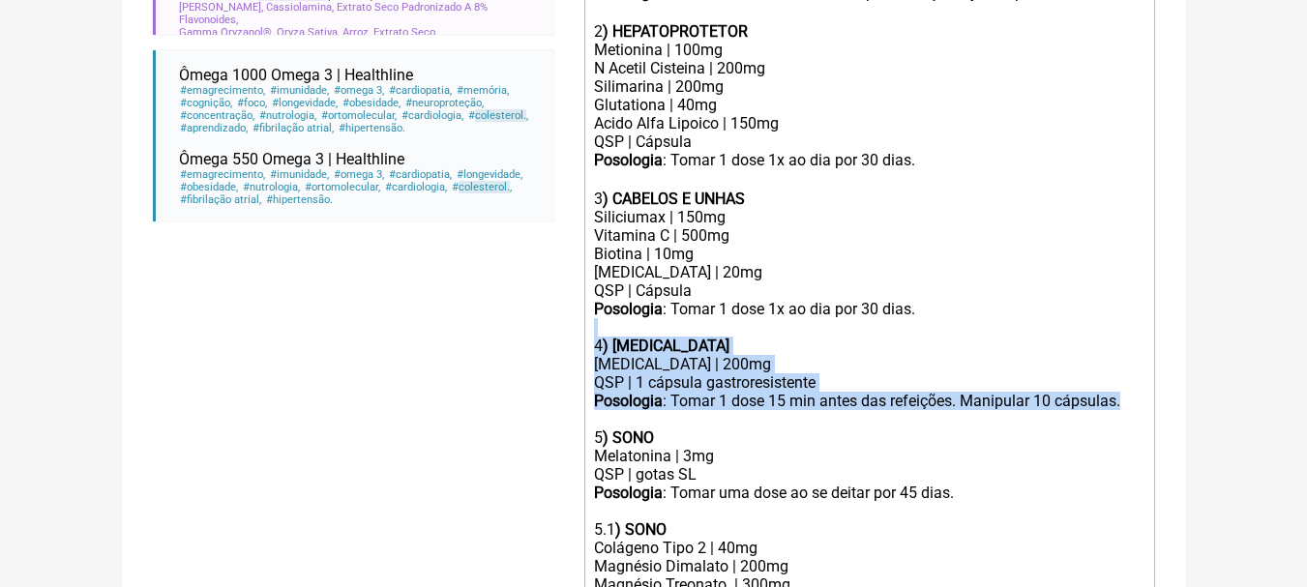
drag, startPoint x: 1134, startPoint y: 413, endPoint x: 486, endPoint y: 345, distance: 652.5
click at [486, 345] on form "Buscar colesterol Protocolos Formulas Suplementos / Cosméticos Colesterol Total…" at bounding box center [654, 209] width 1002 height 1437
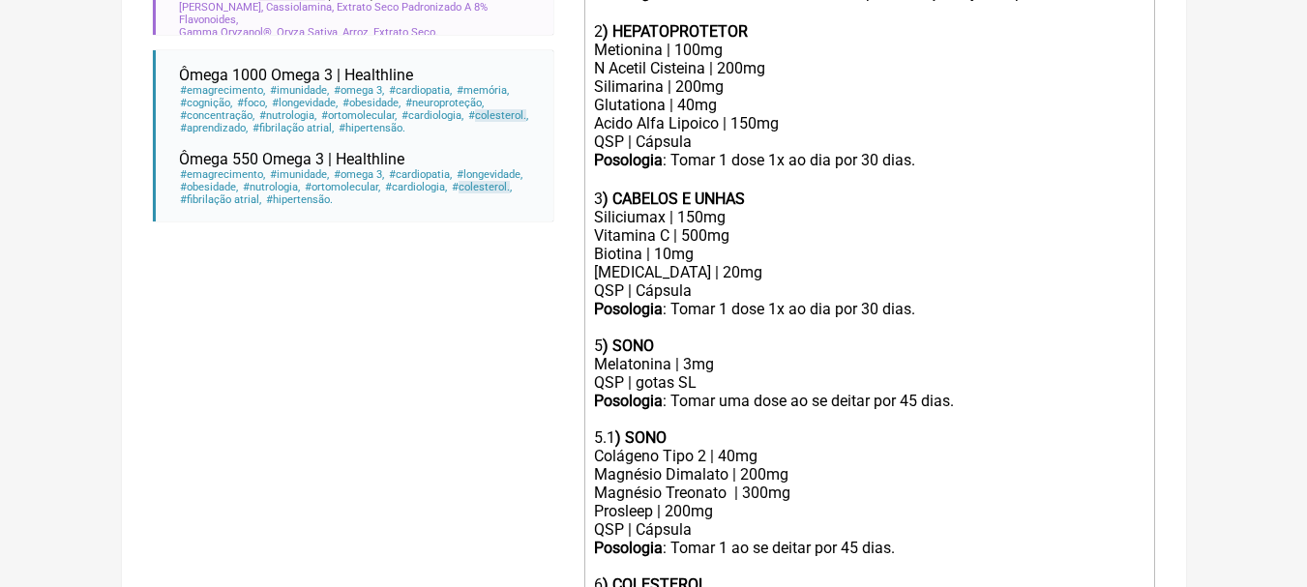
click at [602, 355] on div "5 ) SONO" at bounding box center [868, 346] width 549 height 18
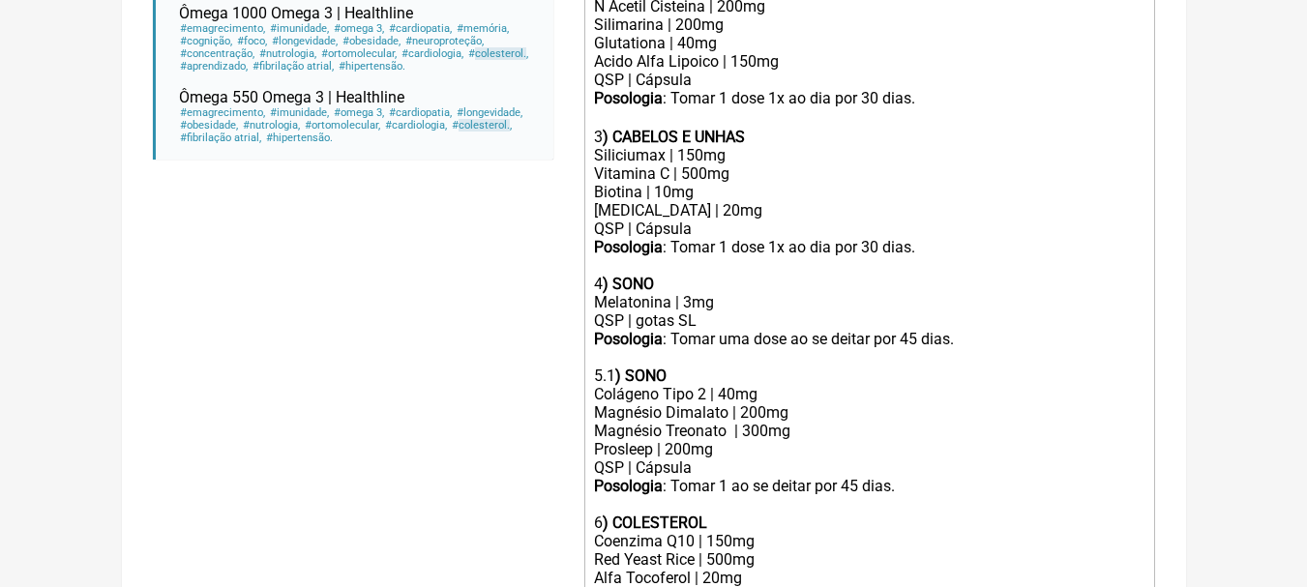
scroll to position [840, 0]
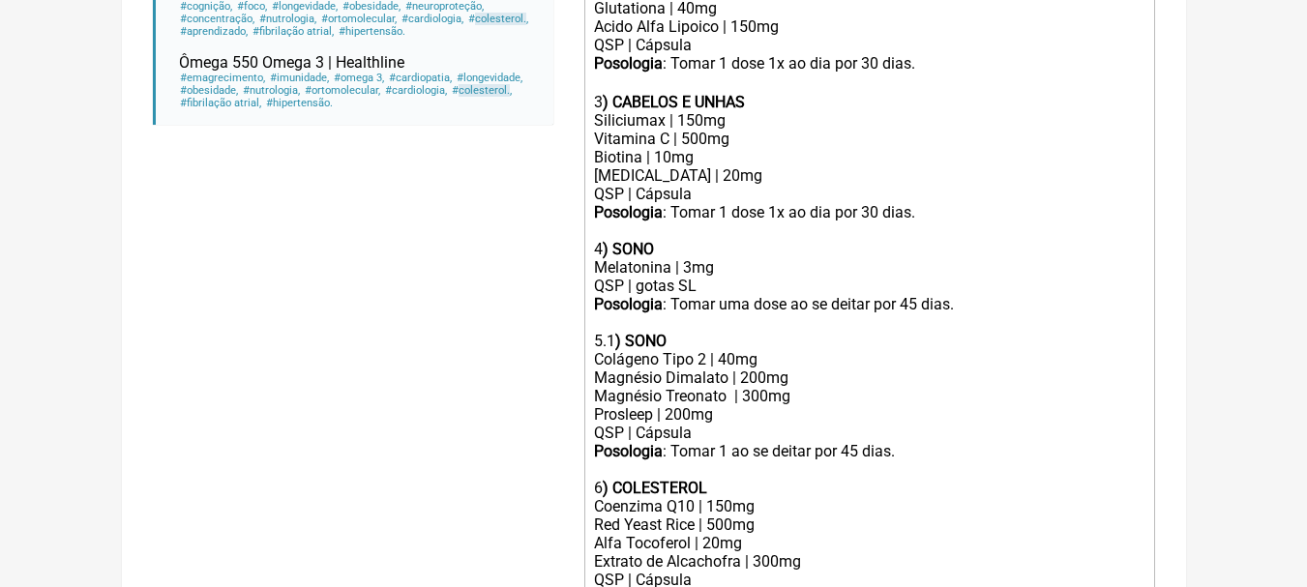
click at [602, 352] on div "5.1 ) SONO Colágeno Tipo 2 | 40mg" at bounding box center [868, 350] width 549 height 37
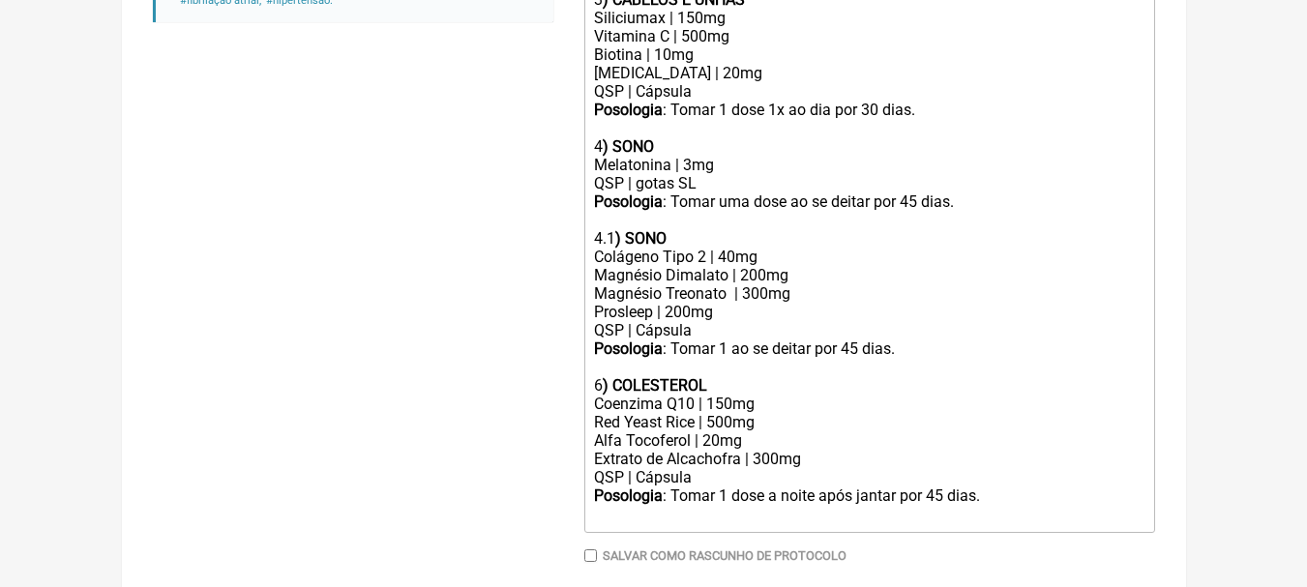
scroll to position [1033, 0]
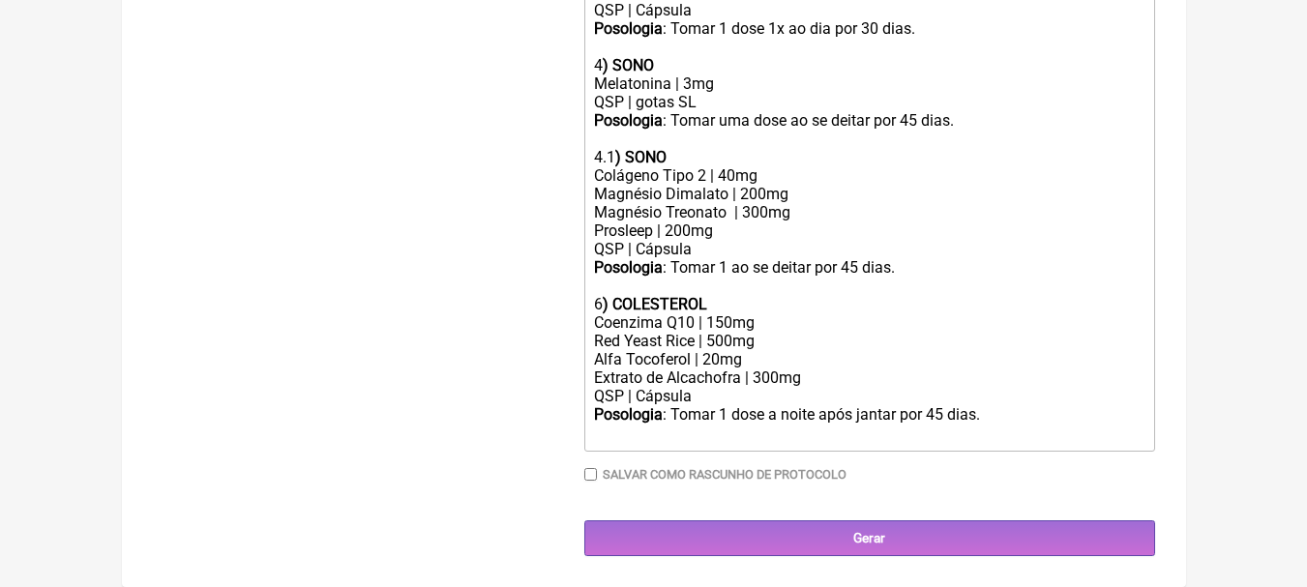
click at [603, 309] on strong ") COLESTEROL" at bounding box center [655, 304] width 104 height 18
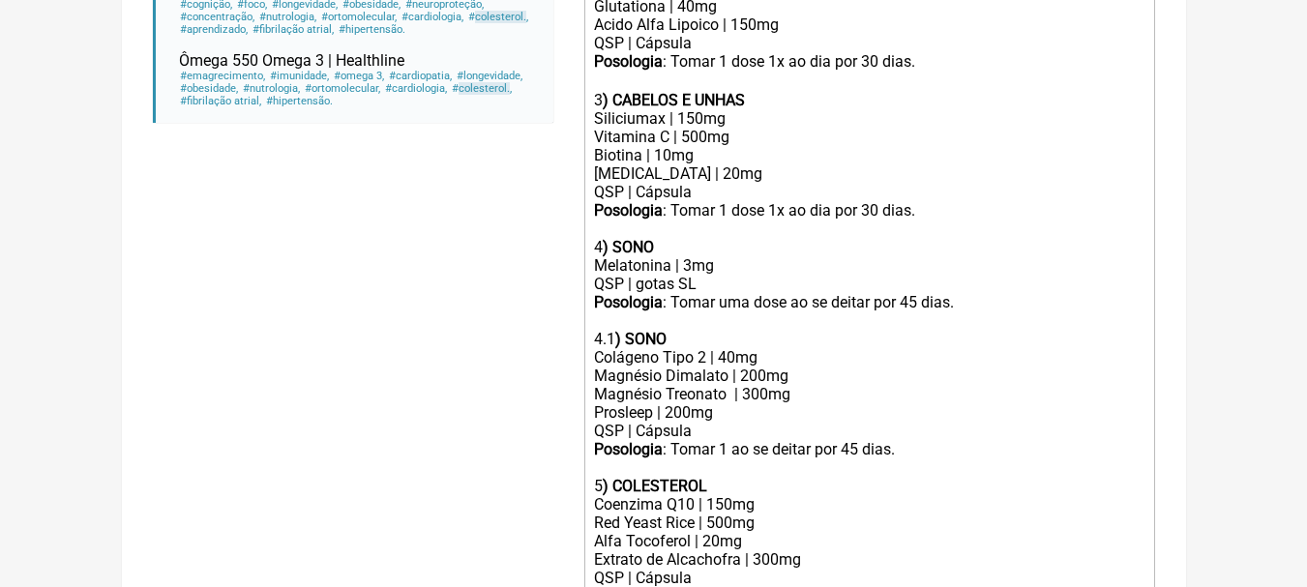
scroll to position [549, 0]
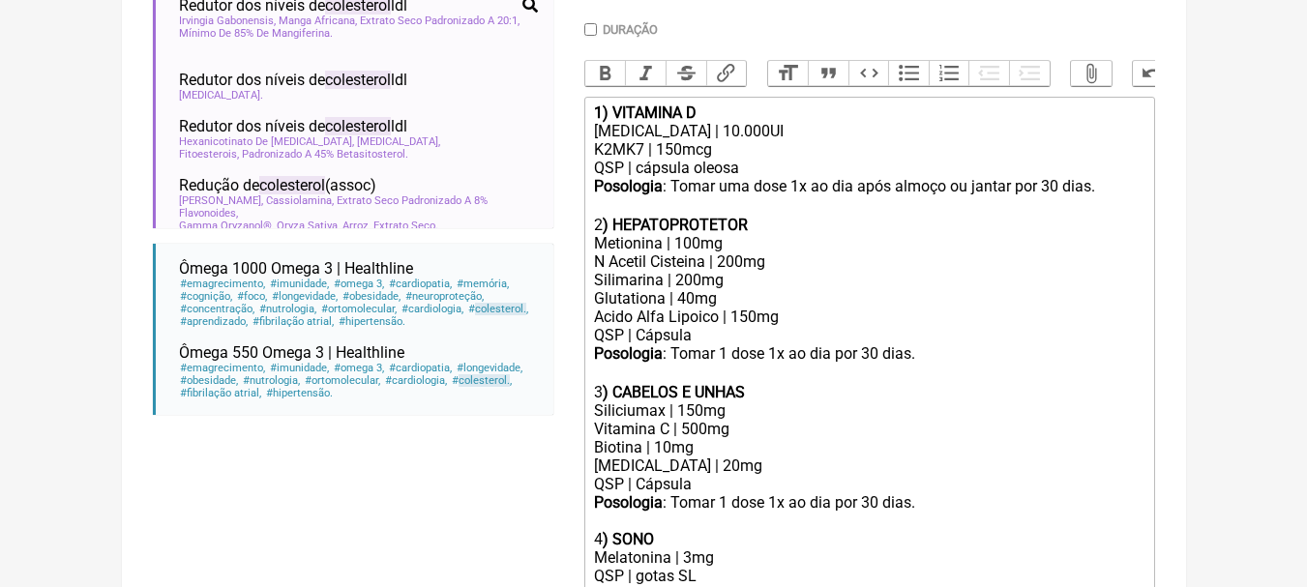
click at [876, 371] on div "Posologia : Tomar 1 dose 1x ao dia por 30 dias. ㅤ" at bounding box center [868, 363] width 549 height 39
click at [1054, 197] on div "Posologia : Tomar uma dose 1x ao dia após almoço ou jantar por 30 dias. ㅤ" at bounding box center [868, 196] width 549 height 39
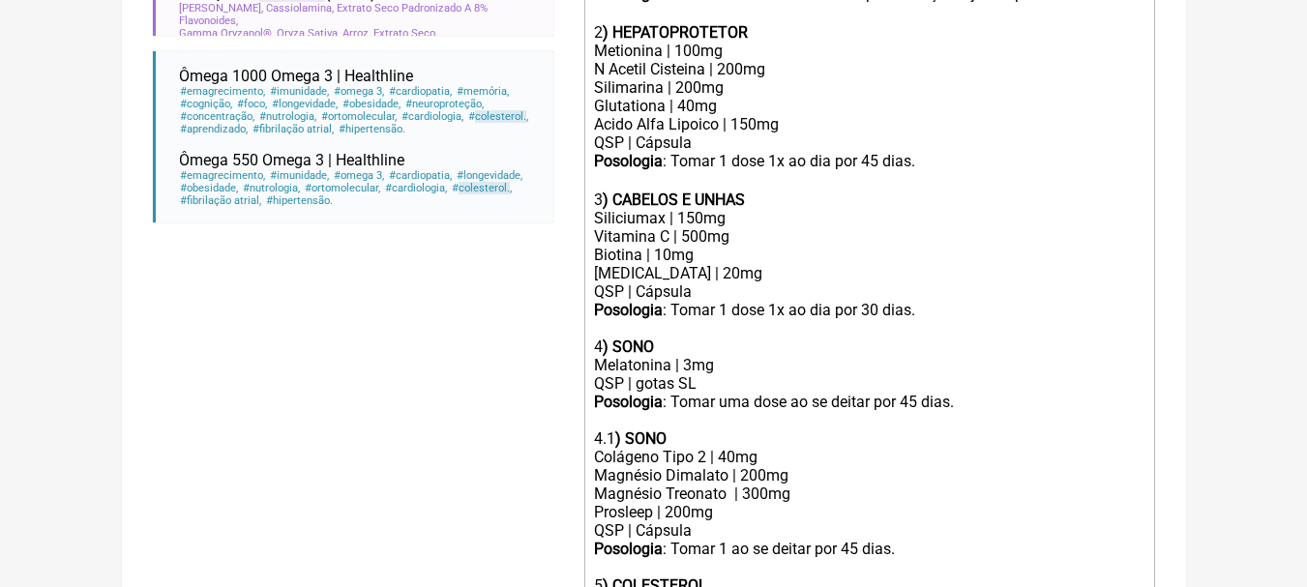
scroll to position [743, 0]
click at [877, 318] on div "Posologia : Tomar 1 dose 1x ao dia por 30 dias." at bounding box center [868, 309] width 549 height 18
type trix-editor "<div><strong>1) VITAMINA D</strong></div><div>Colecalciferol | 10.000UI</div><d…"
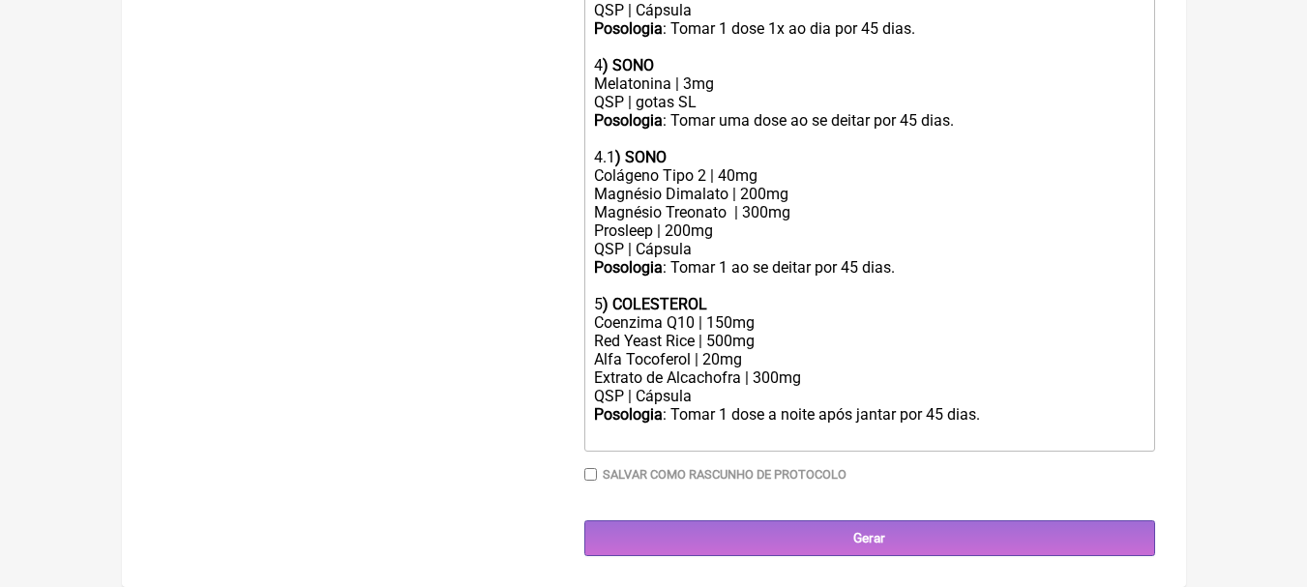
scroll to position [1038, 0]
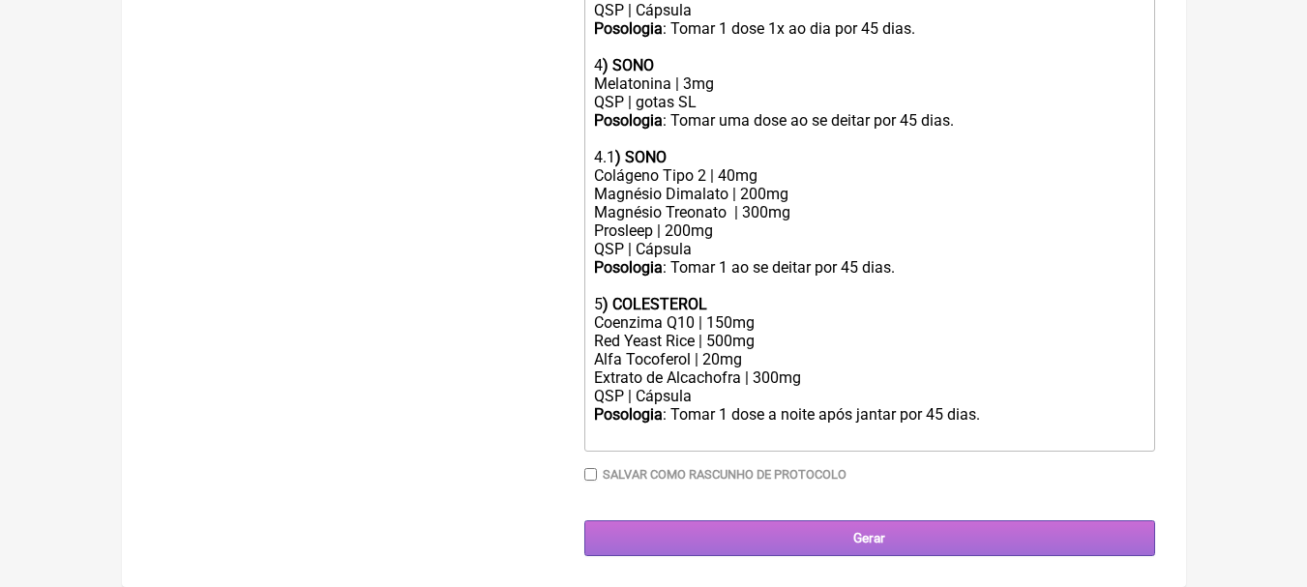
click at [973, 525] on input "Gerar" at bounding box center [869, 538] width 571 height 36
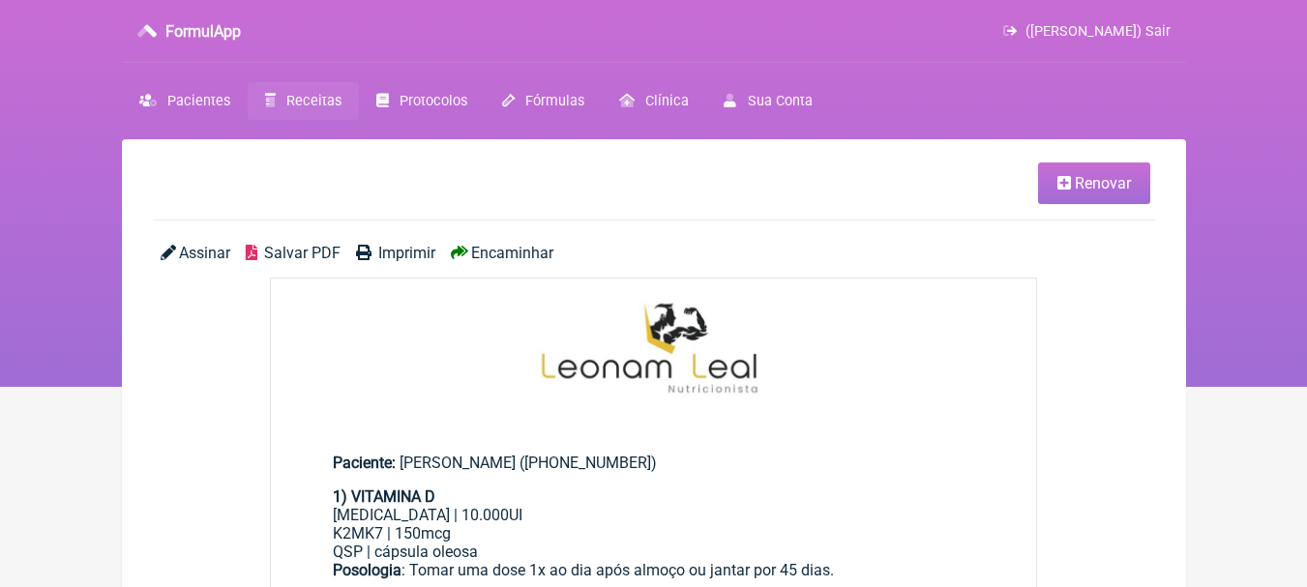
click at [295, 250] on span "Salvar PDF" at bounding box center [302, 253] width 76 height 18
click at [324, 251] on span "Salvar PDF" at bounding box center [302, 253] width 76 height 18
